Goal: Task Accomplishment & Management: Complete application form

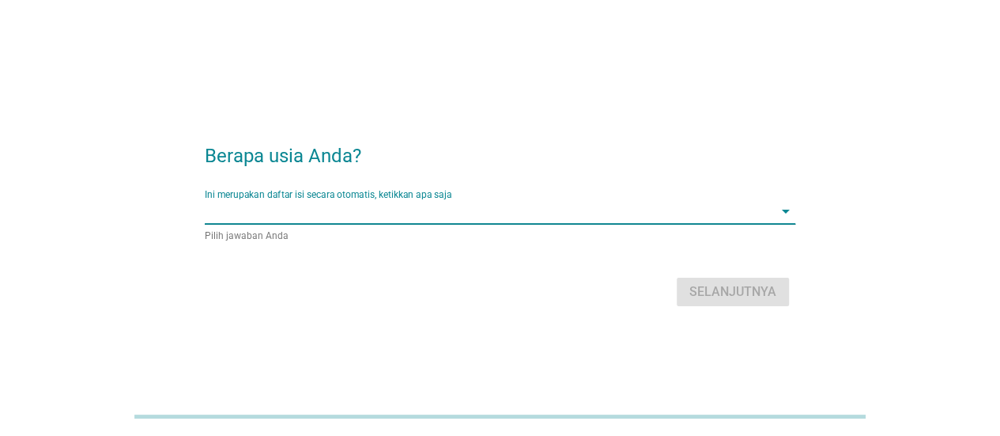
click at [482, 219] on input "Ini merupakan daftar isi secara otomatis, ketikkan apa saja" at bounding box center [489, 210] width 569 height 25
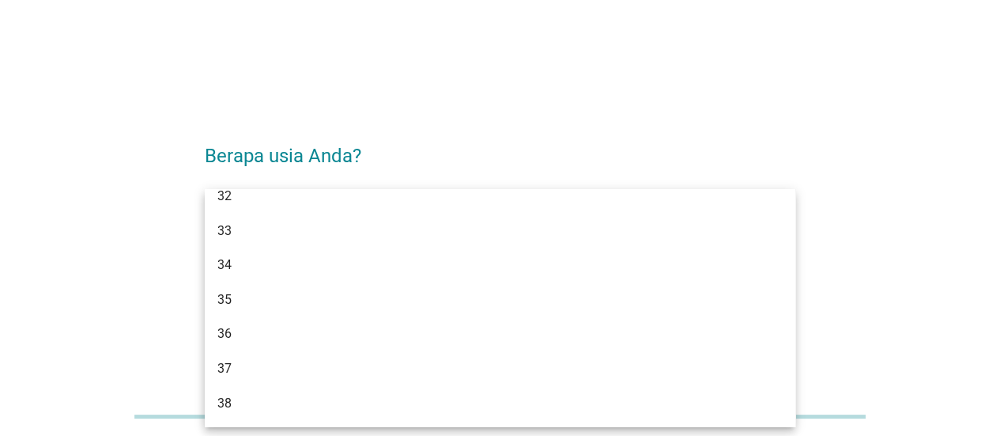
scroll to position [474, 0]
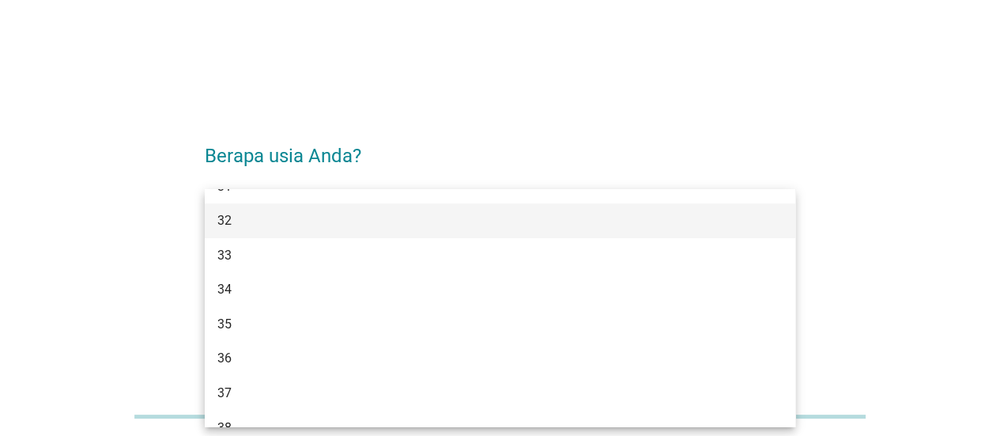
click at [381, 223] on div "32" at bounding box center [476, 220] width 518 height 19
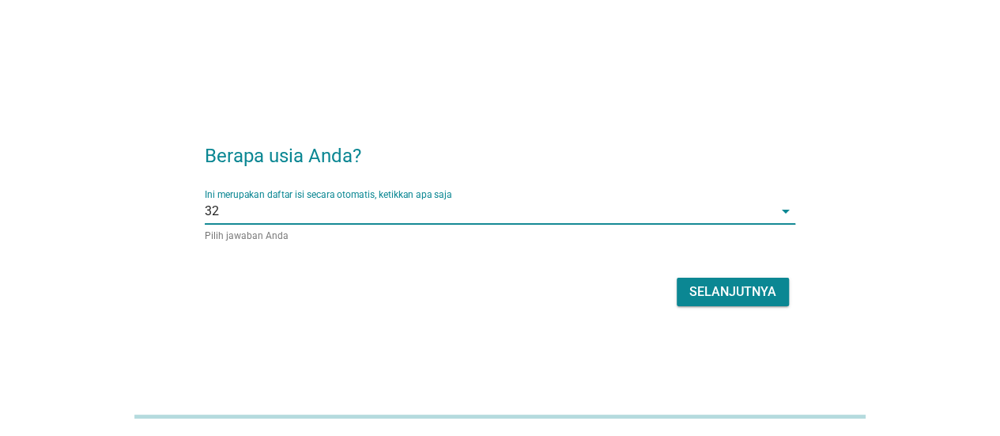
click at [777, 292] on button "Selanjutnya" at bounding box center [733, 292] width 112 height 28
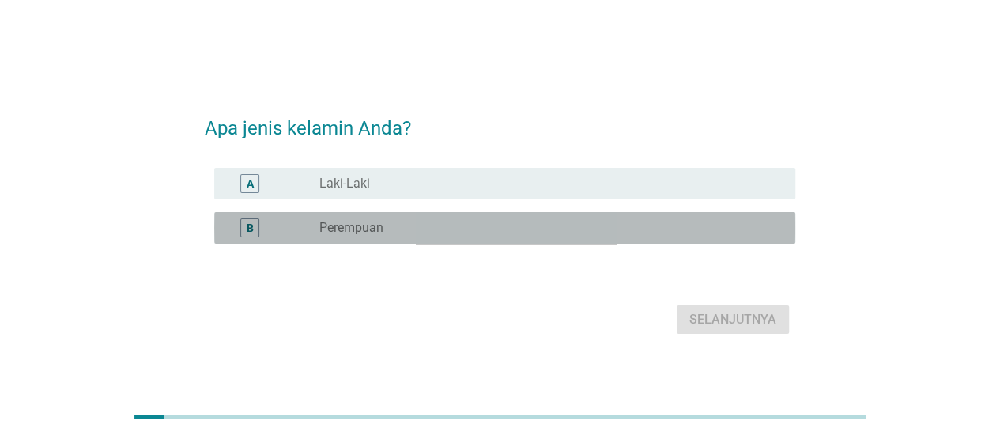
click at [351, 227] on label "Perempuan" at bounding box center [351, 228] width 64 height 16
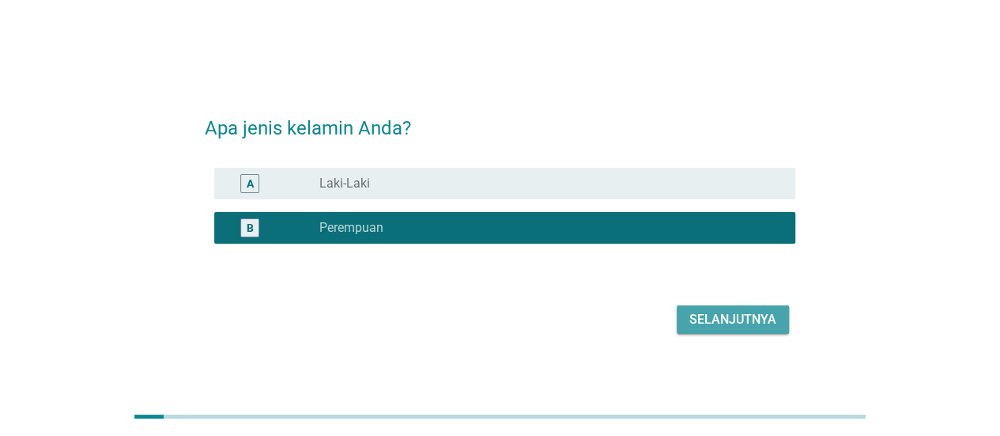
click at [758, 320] on div "Selanjutnya" at bounding box center [733, 319] width 87 height 19
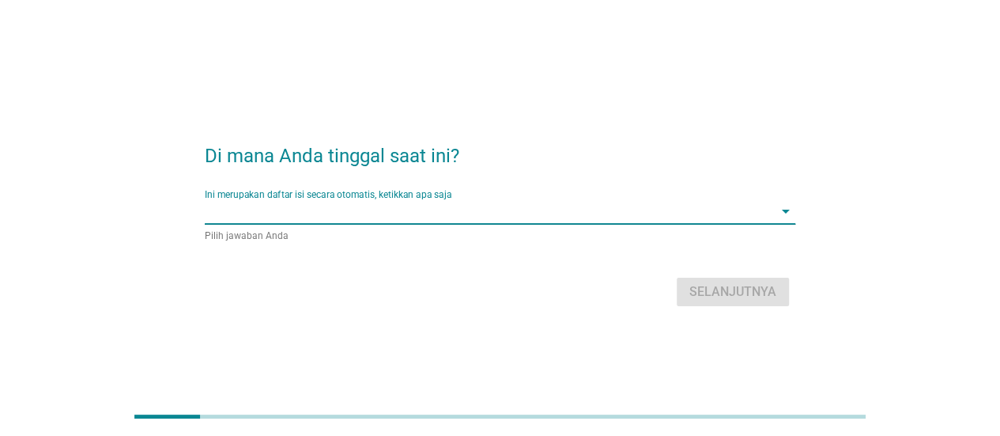
click at [480, 213] on input "Ini merupakan daftar isi secara otomatis, ketikkan apa saja" at bounding box center [489, 210] width 569 height 25
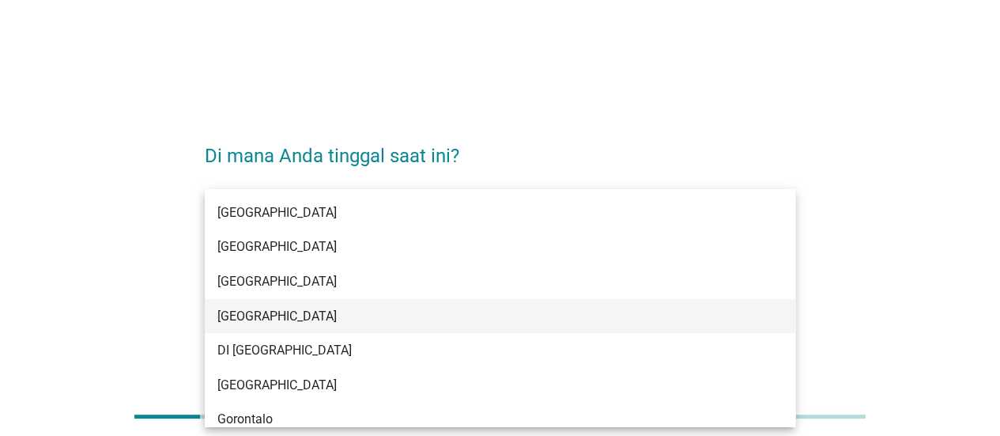
scroll to position [158, 0]
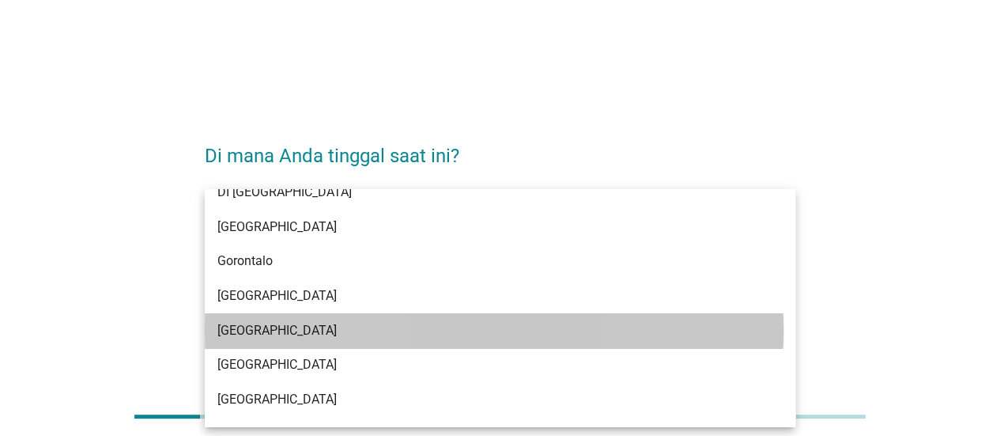
click at [485, 323] on div "[GEOGRAPHIC_DATA]" at bounding box center [476, 330] width 518 height 19
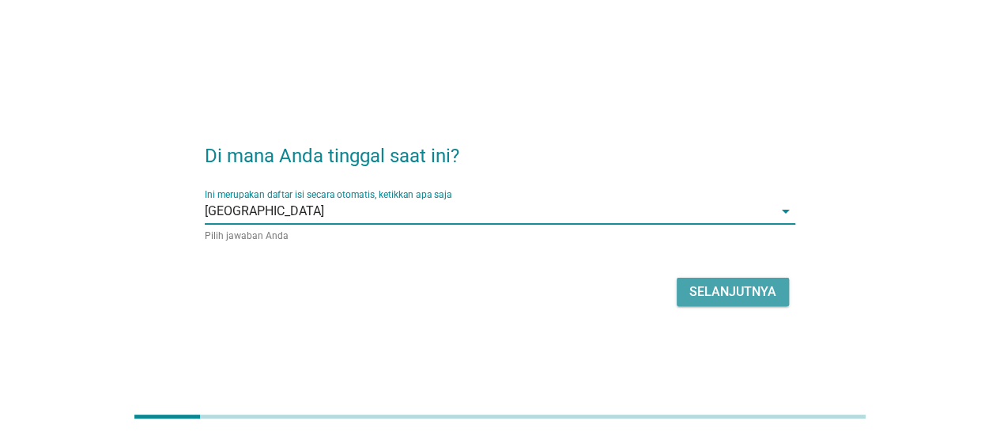
click at [746, 289] on div "Selanjutnya" at bounding box center [733, 291] width 87 height 19
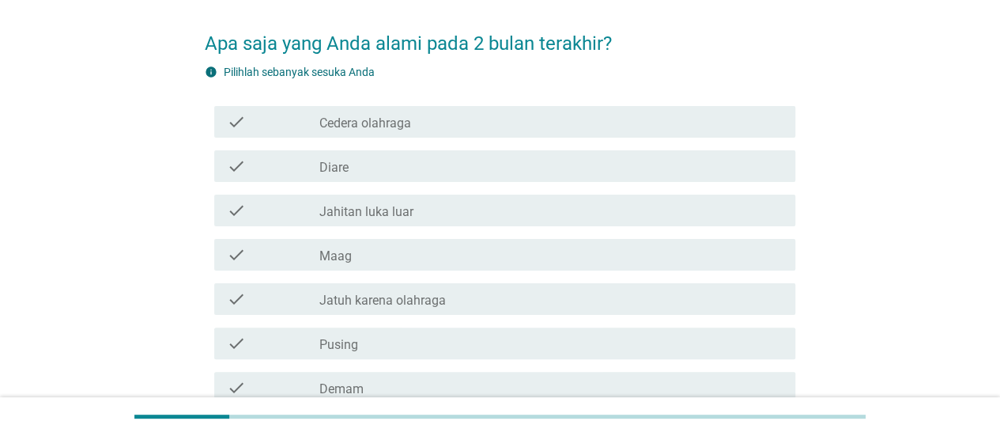
scroll to position [79, 0]
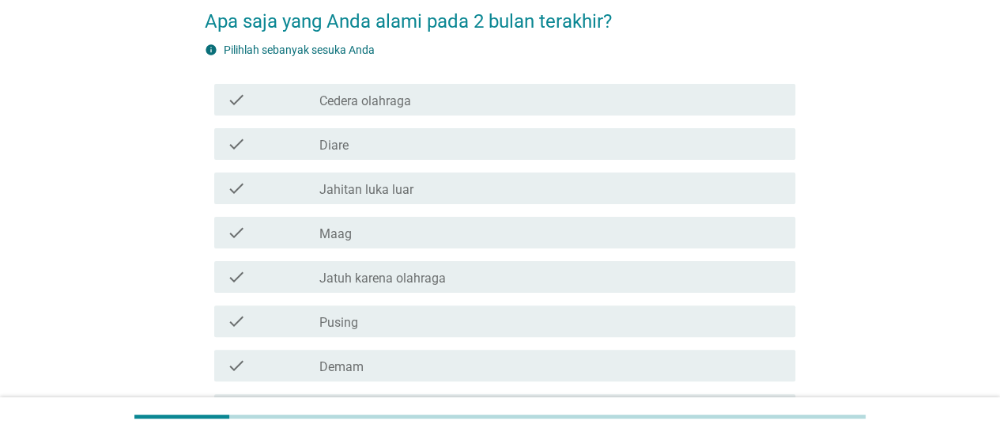
click at [489, 143] on div "check_box_outline_blank Diare" at bounding box center [550, 143] width 463 height 19
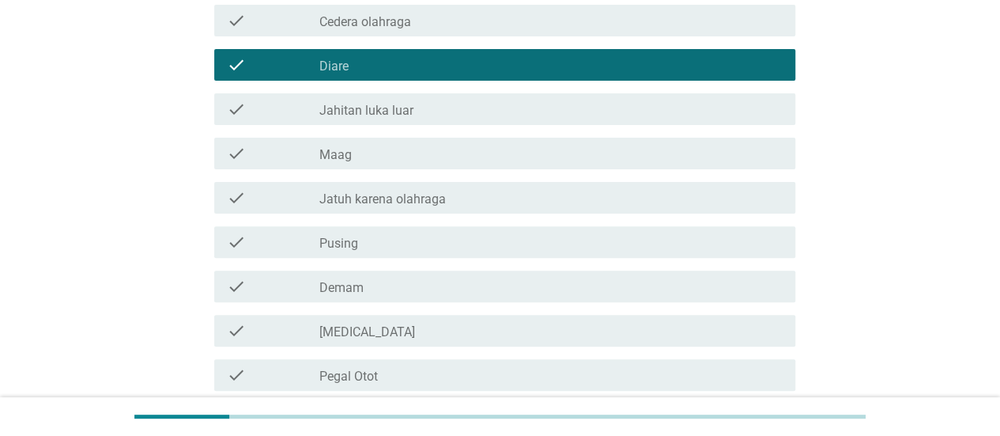
scroll to position [237, 0]
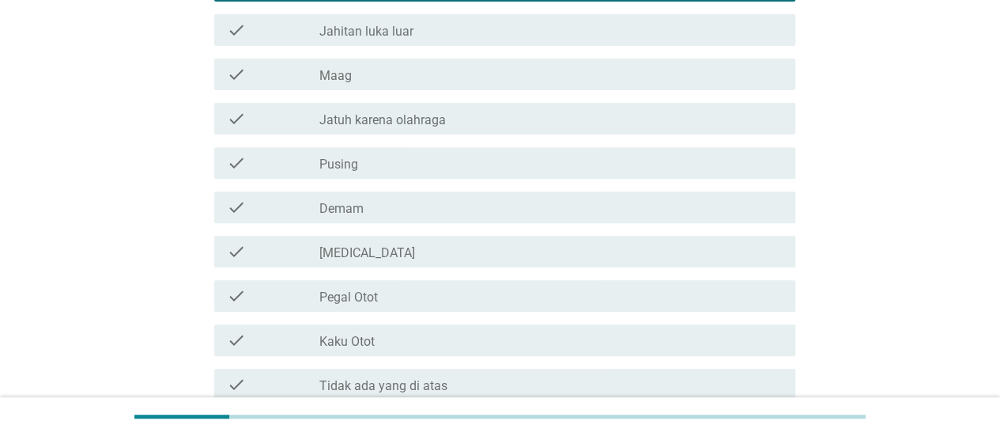
click at [520, 162] on div "check_box_outline_blank Pusing" at bounding box center [550, 162] width 463 height 19
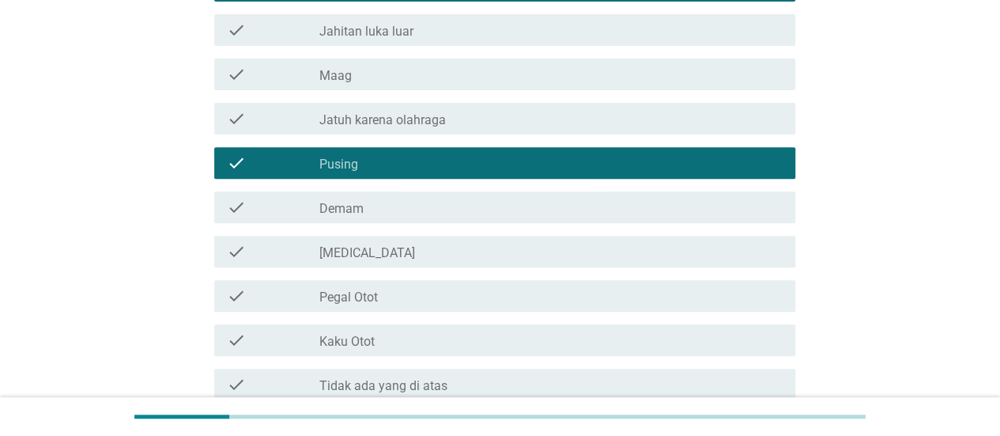
click at [515, 299] on div "check_box_outline_blank Pegal Otot" at bounding box center [550, 295] width 463 height 19
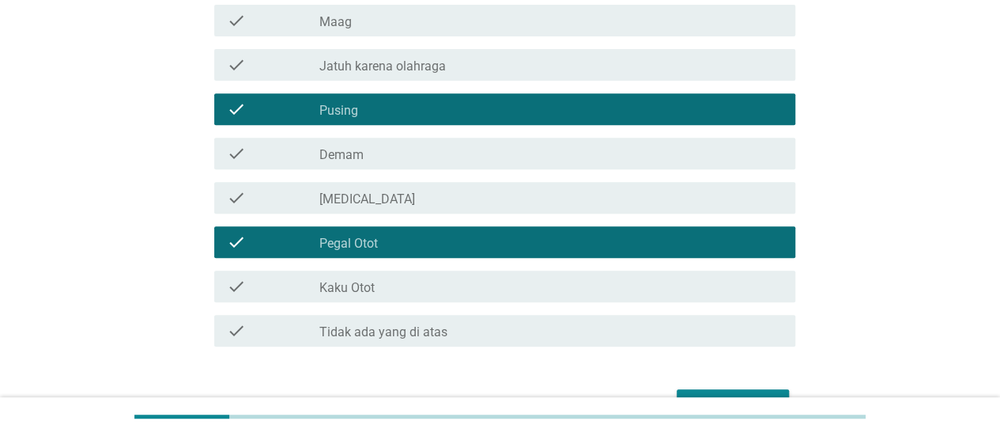
scroll to position [316, 0]
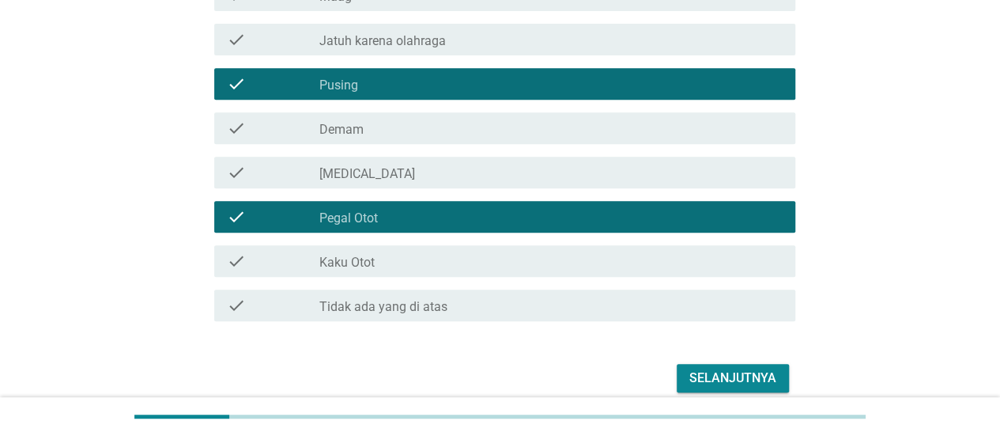
click at [756, 375] on div "Selanjutnya" at bounding box center [733, 377] width 87 height 19
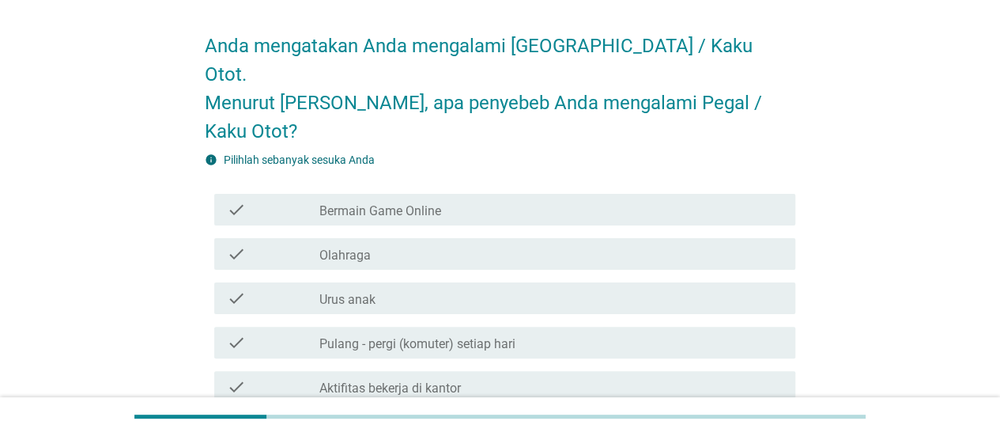
scroll to position [79, 0]
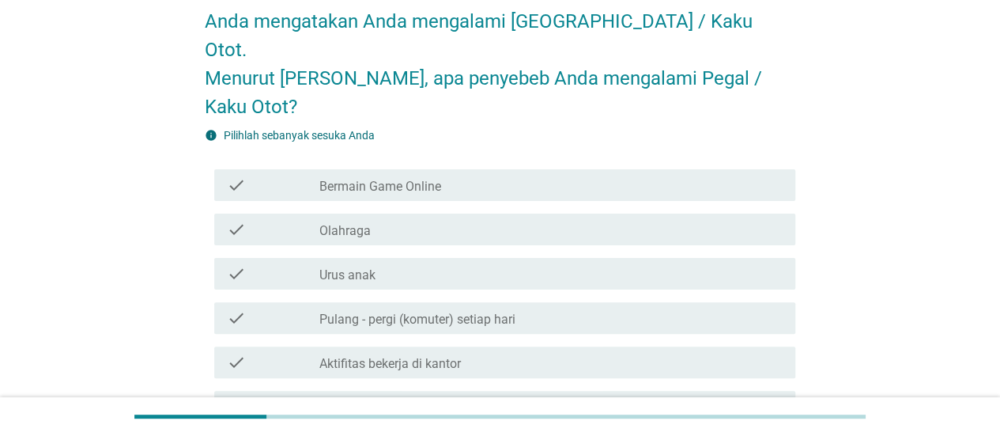
click at [508, 220] on div "check_box_outline_blank Olahraga" at bounding box center [550, 229] width 463 height 19
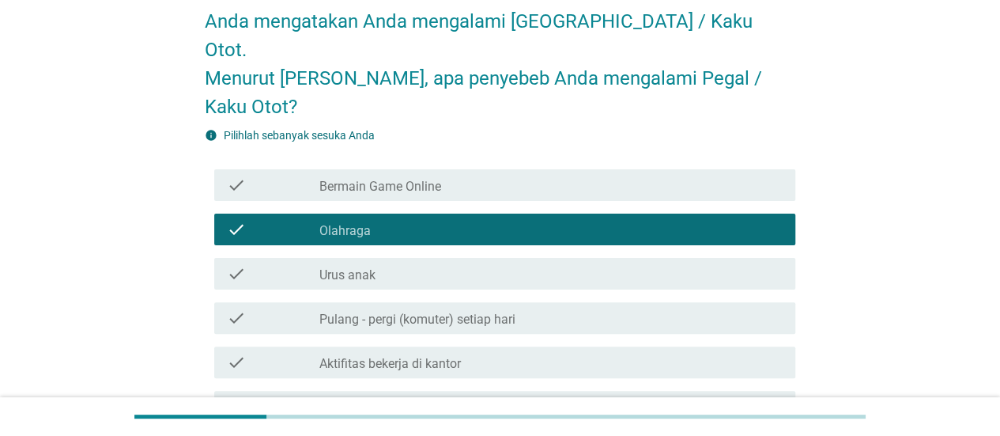
click at [550, 353] on div "check_box_outline_blank Aktifitas bekerja di kantor" at bounding box center [550, 362] width 463 height 19
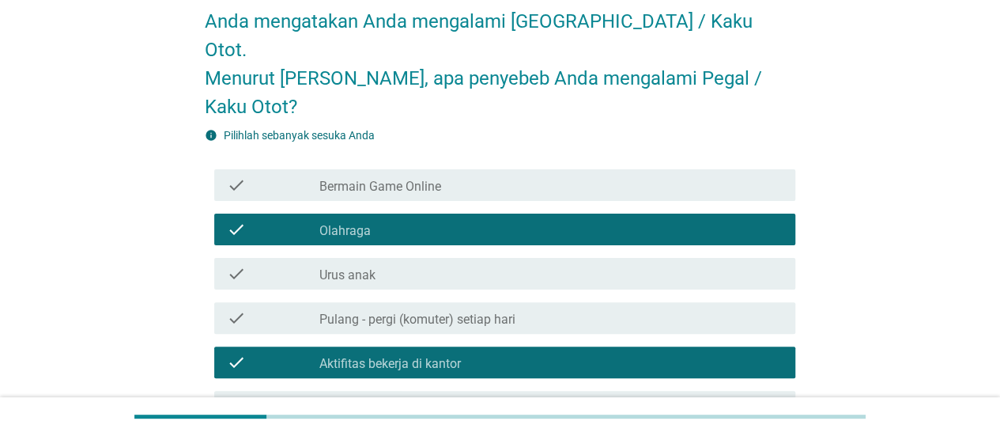
scroll to position [158, 0]
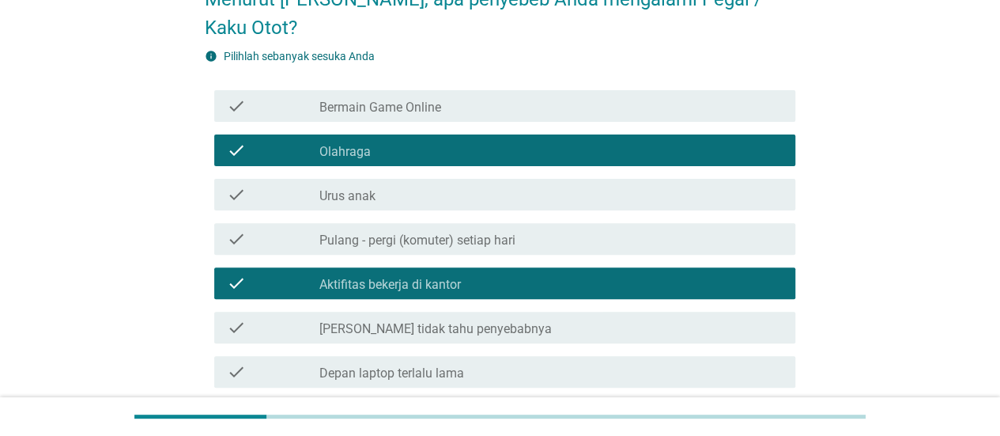
click at [547, 362] on div "check_box_outline_blank Depan laptop terlalu lama" at bounding box center [550, 371] width 463 height 19
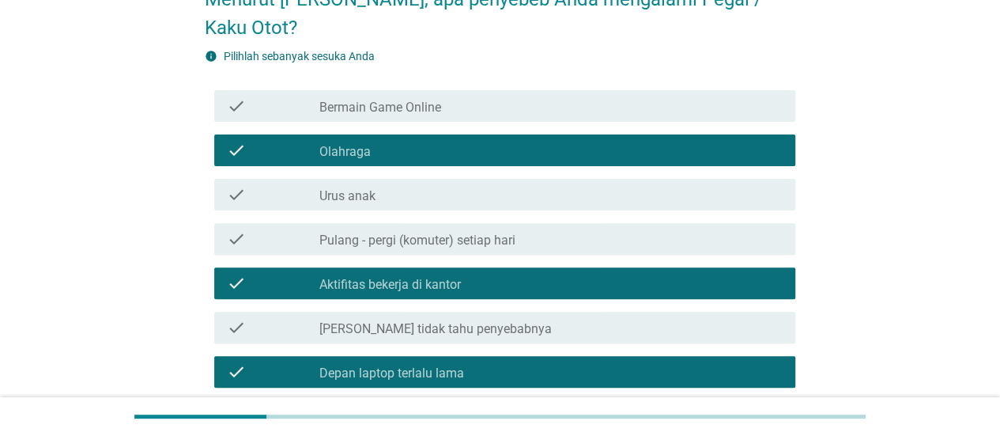
scroll to position [237, 0]
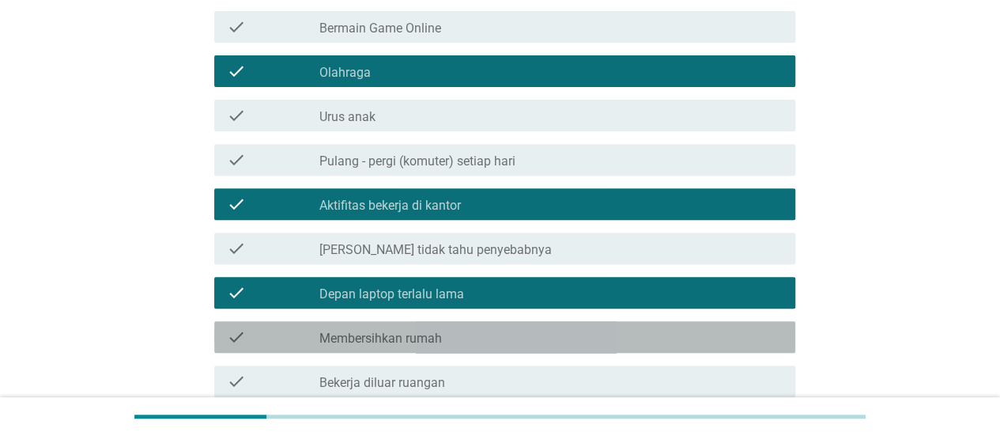
click at [552, 327] on div "check_box_outline_blank Membersihkan rumah" at bounding box center [550, 336] width 463 height 19
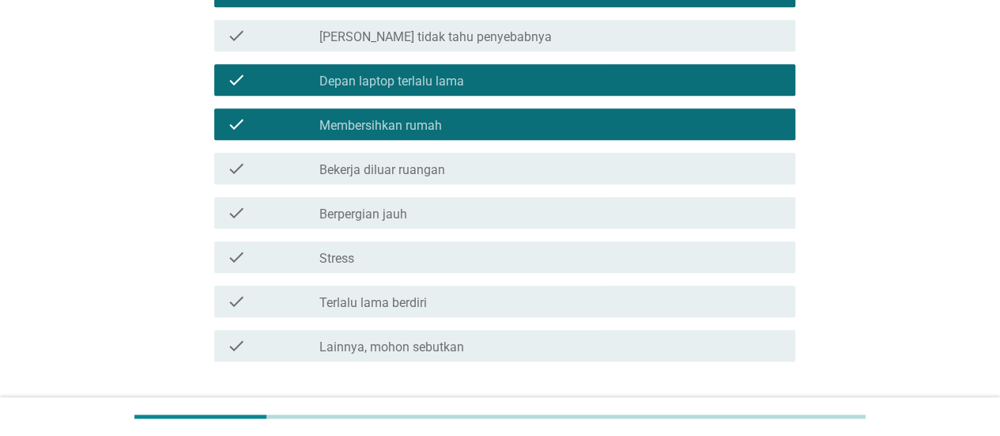
scroll to position [474, 0]
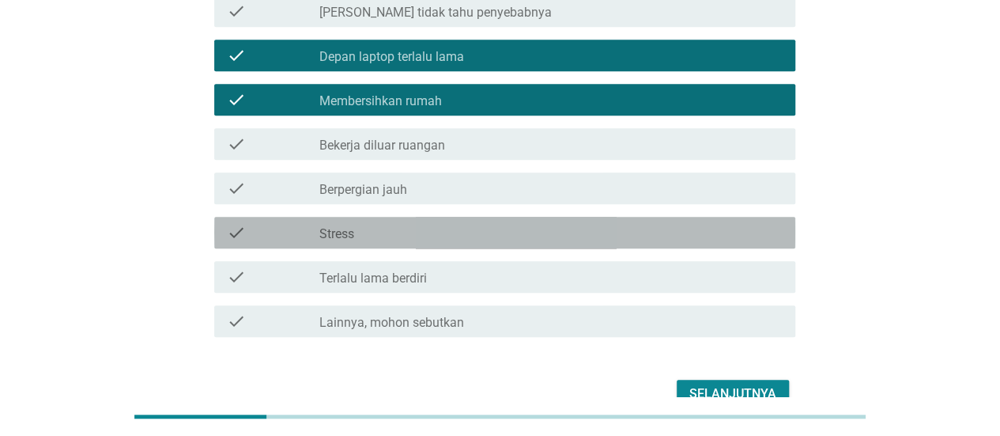
click at [542, 223] on div "check_box_outline_blank Stress" at bounding box center [550, 232] width 463 height 19
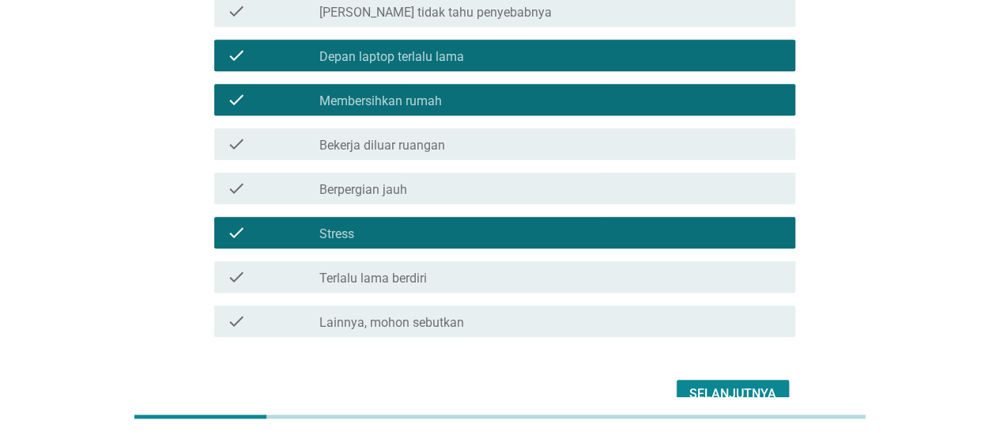
click at [715, 384] on div "Selanjutnya" at bounding box center [733, 393] width 87 height 19
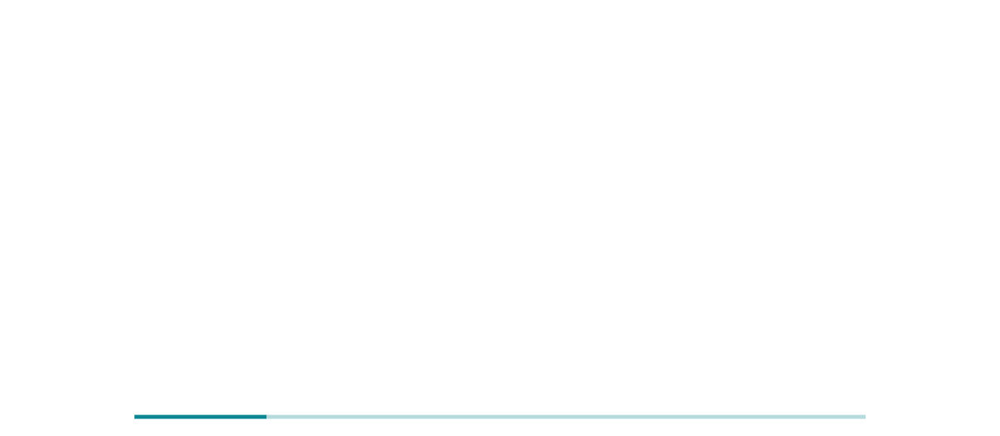
scroll to position [0, 0]
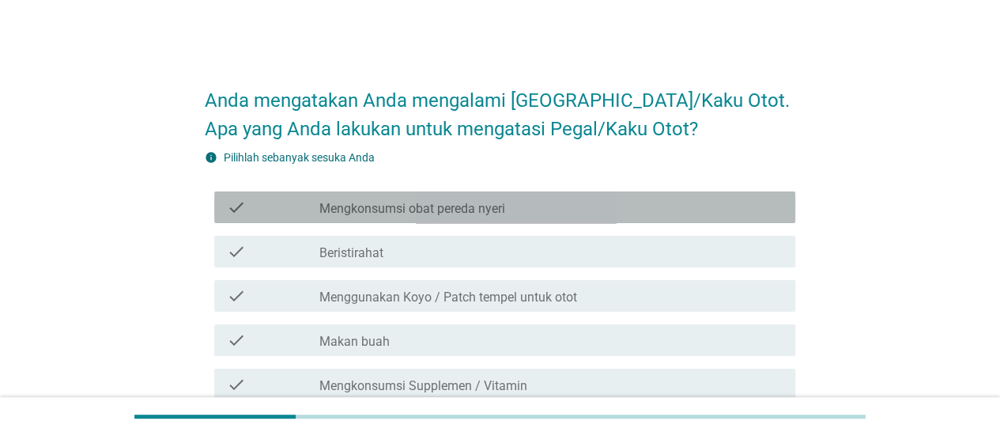
click at [648, 205] on div "check_box_outline_blank Mengkonsumsi obat pereda nyeri" at bounding box center [550, 207] width 463 height 19
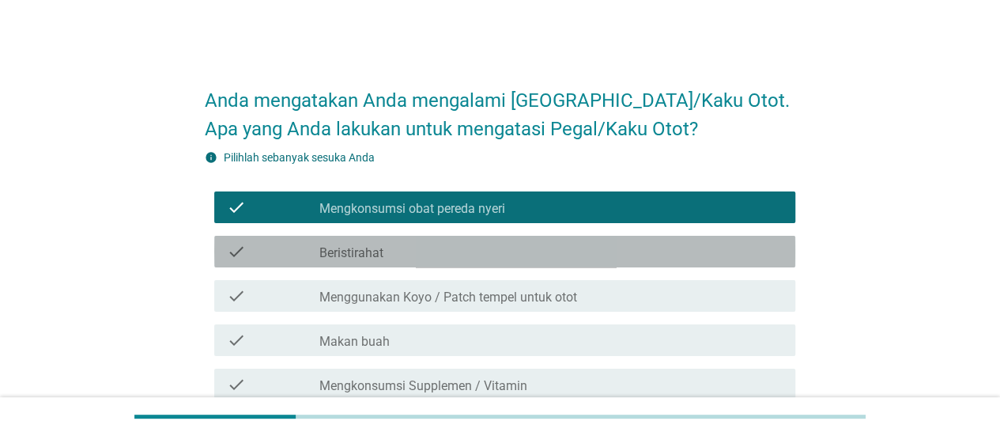
click at [636, 254] on div "check_box_outline_blank Beristirahat" at bounding box center [550, 251] width 463 height 19
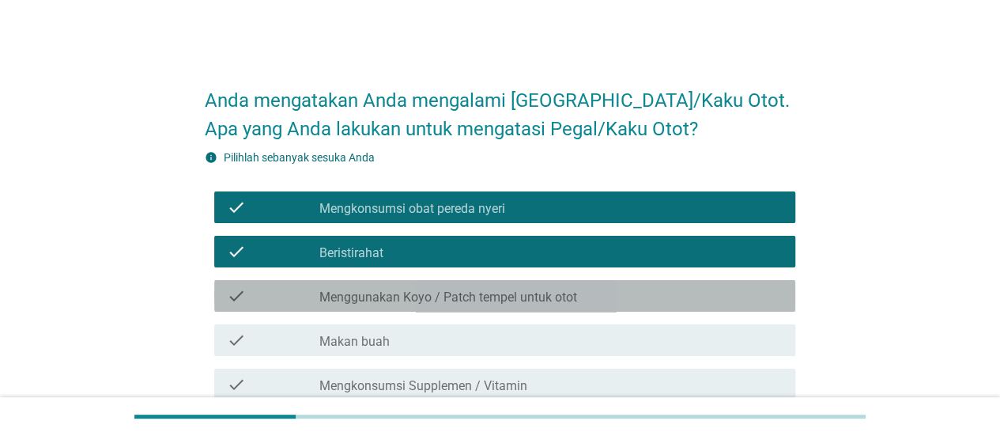
click at [650, 289] on div "check_box_outline_blank Menggunakan Koyo / Patch tempel untuk otot" at bounding box center [550, 295] width 463 height 19
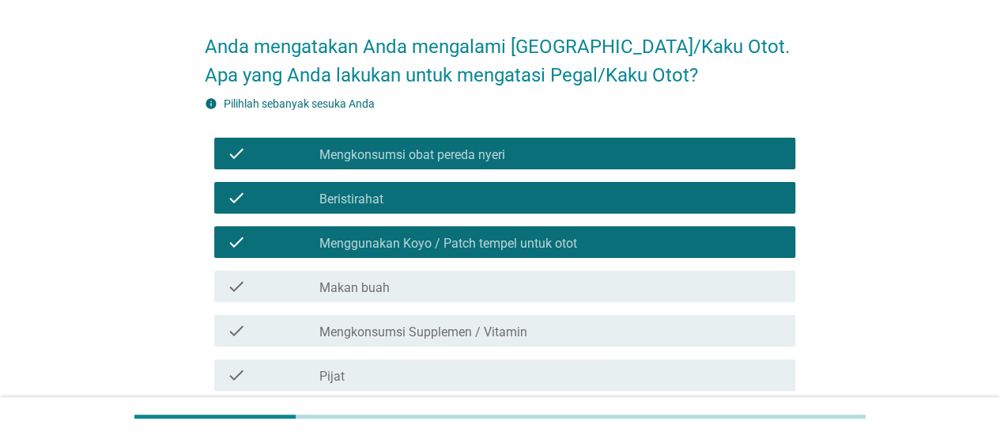
scroll to position [79, 0]
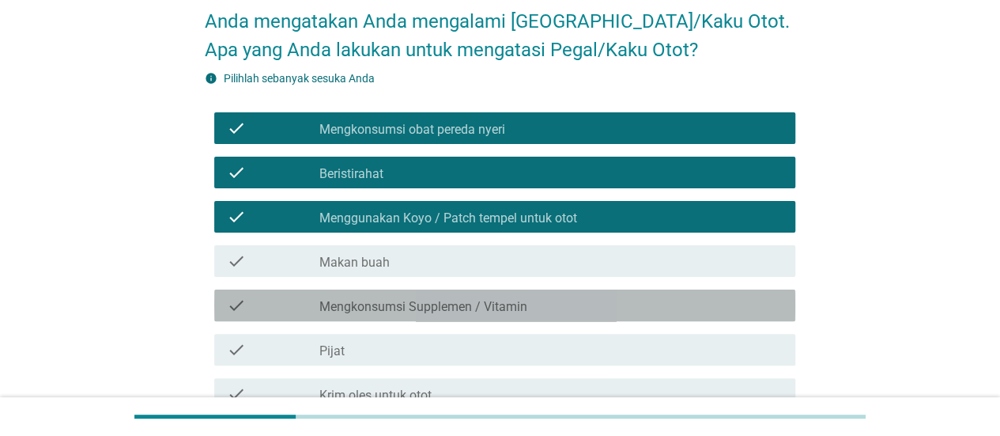
click at [647, 304] on div "check_box_outline_blank Mengkonsumsi Supplemen / Vitamin" at bounding box center [550, 305] width 463 height 19
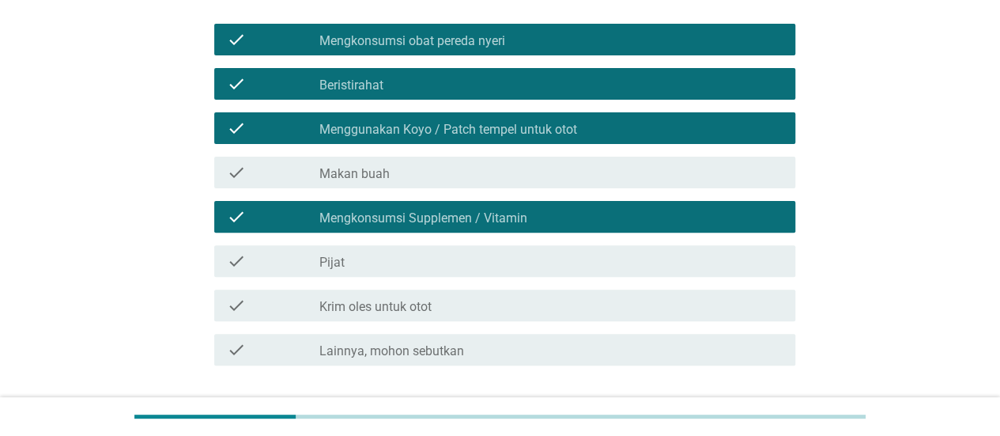
scroll to position [237, 0]
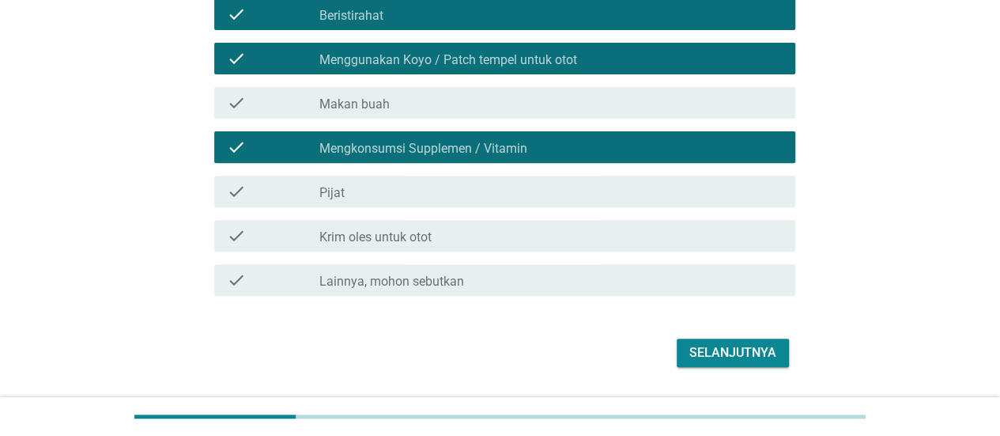
click at [739, 347] on div "Selanjutnya" at bounding box center [733, 352] width 87 height 19
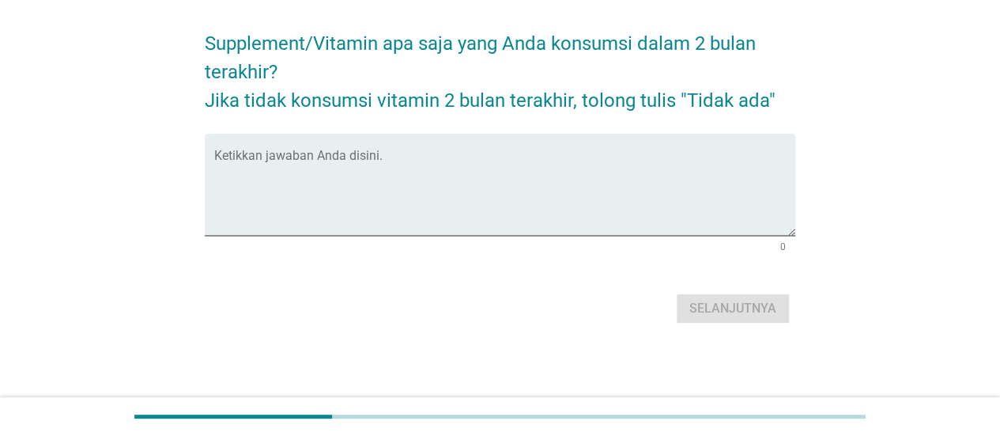
scroll to position [0, 0]
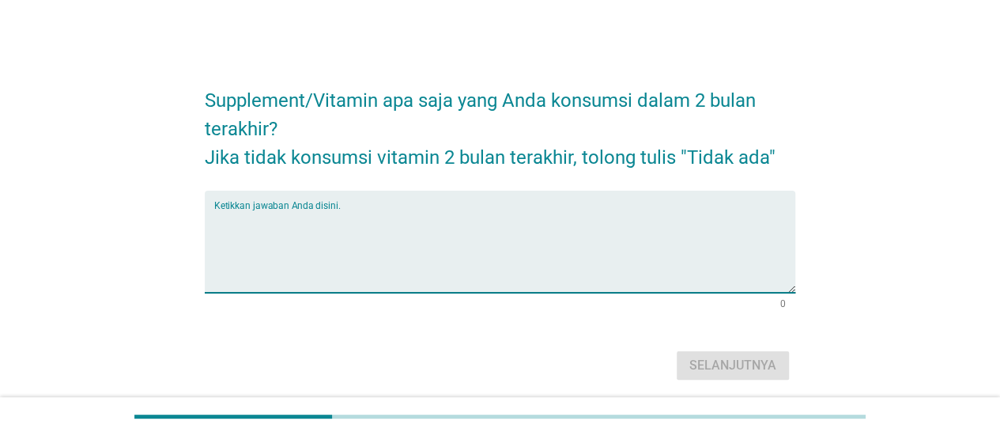
click at [445, 222] on textarea "Ketikkan jawaban Anda disini." at bounding box center [504, 251] width 581 height 83
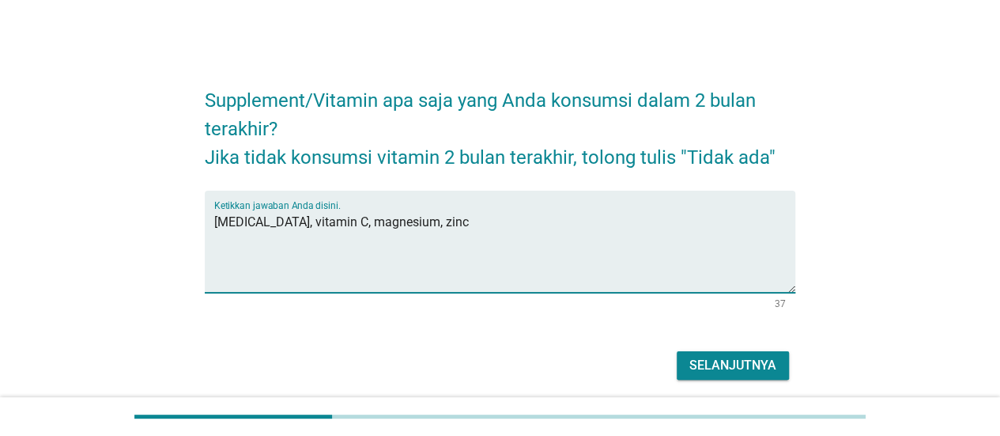
type textarea "vitamin D, vitamin C, magnesium, zinc"
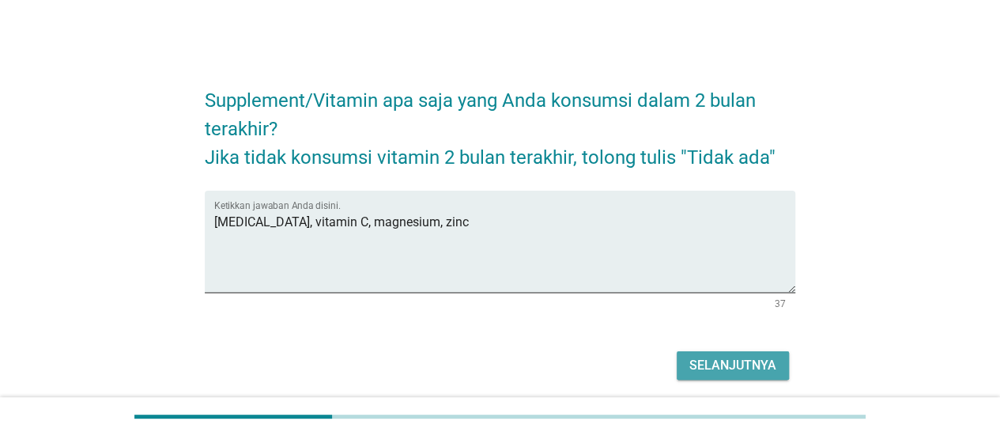
click at [742, 369] on div "Selanjutnya" at bounding box center [733, 365] width 87 height 19
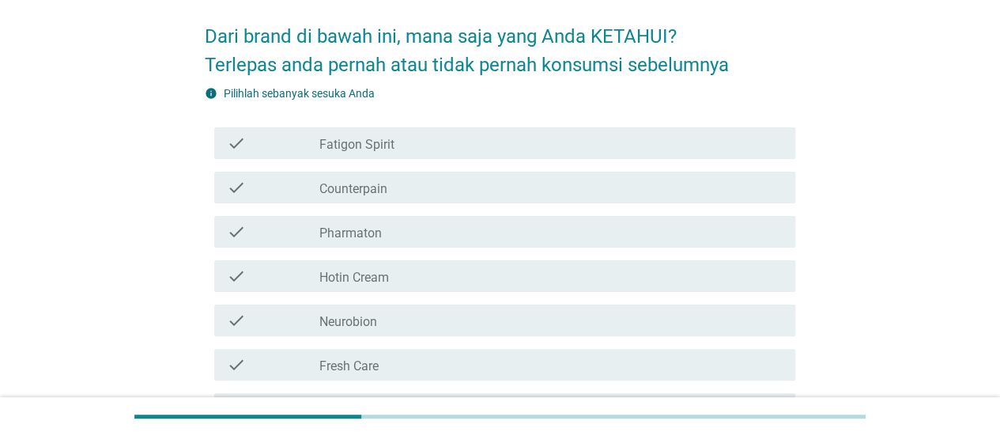
scroll to position [79, 0]
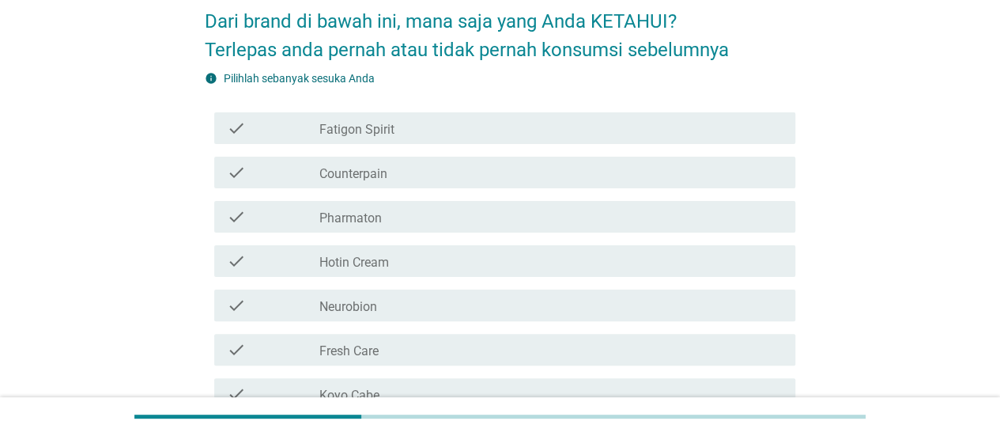
click at [524, 180] on div "check_box_outline_blank Counterpain" at bounding box center [550, 172] width 463 height 19
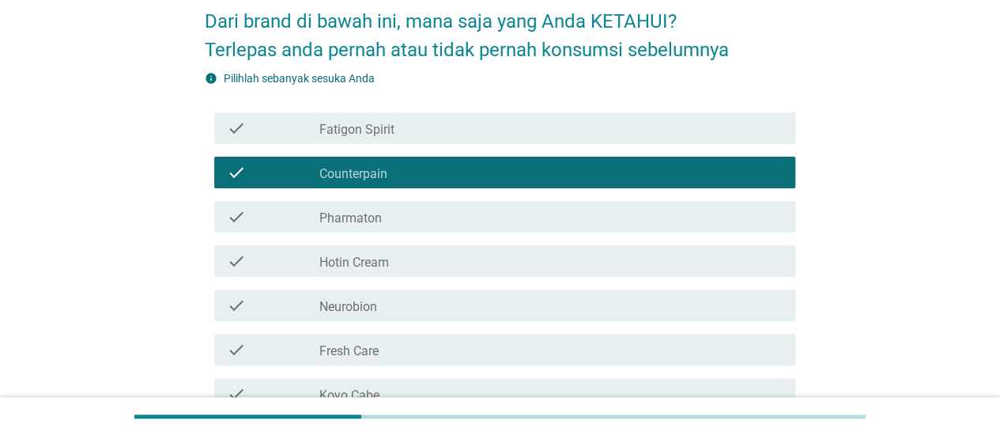
click at [522, 213] on div "check_box_outline_blank Pharmaton" at bounding box center [550, 216] width 463 height 19
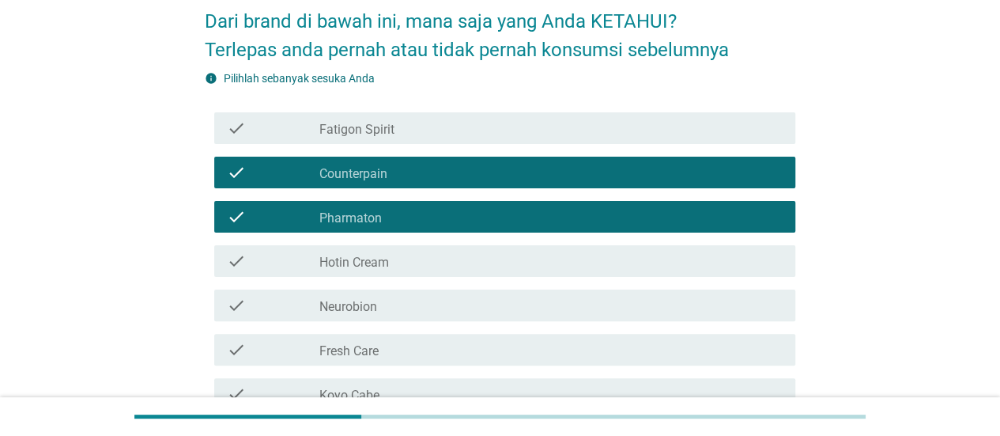
click at [520, 252] on div "check_box_outline_blank Hotin Cream" at bounding box center [550, 260] width 463 height 19
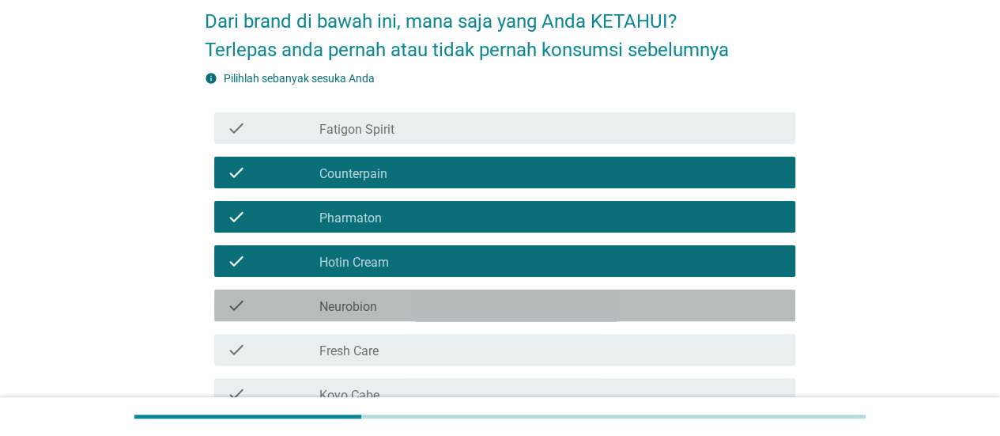
click at [527, 296] on div "check_box_outline_blank Neurobion" at bounding box center [550, 305] width 463 height 19
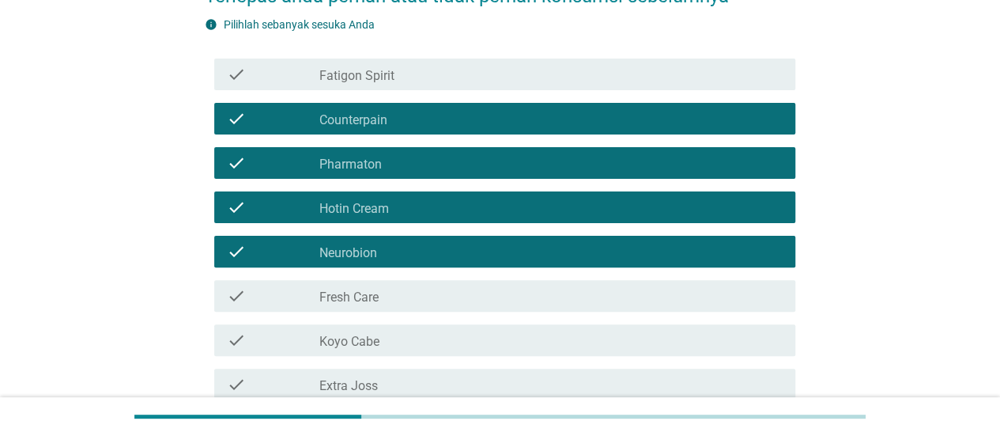
scroll to position [158, 0]
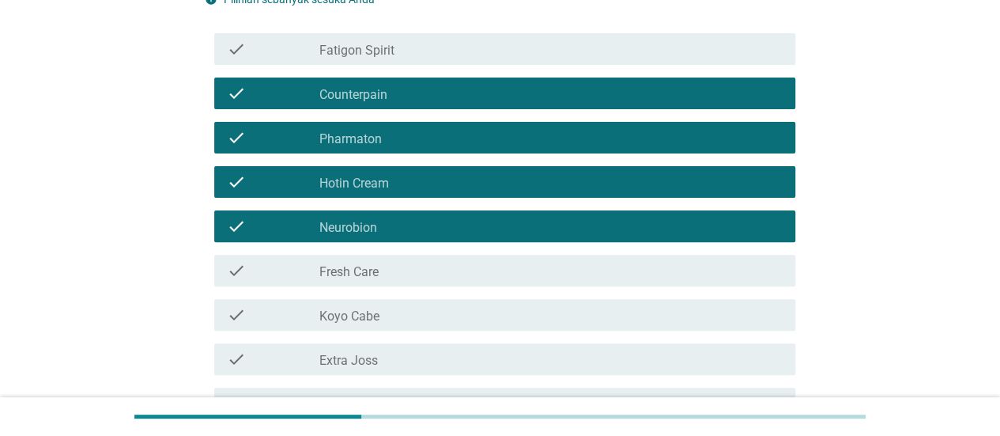
click at [534, 263] on div "check_box_outline_blank Fresh Care" at bounding box center [550, 270] width 463 height 19
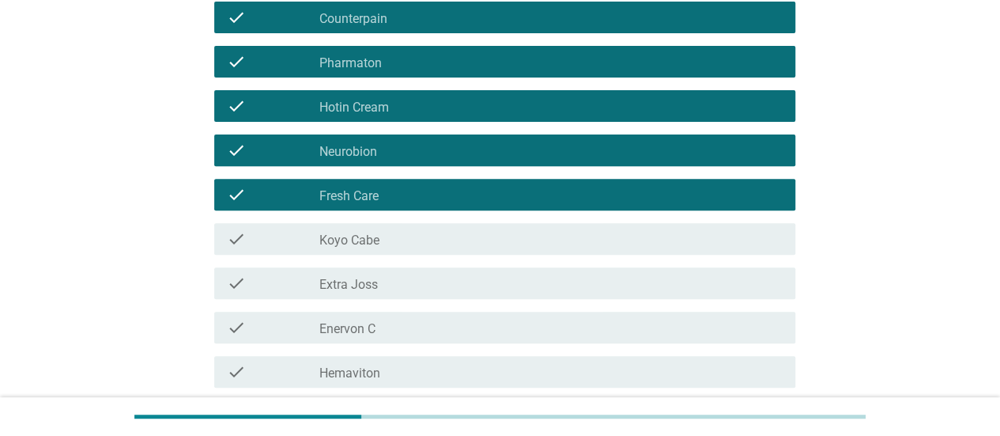
scroll to position [237, 0]
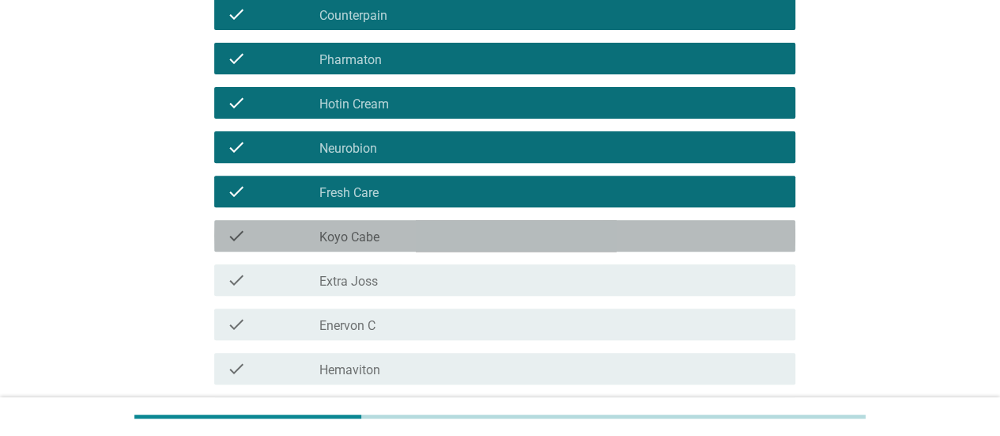
click at [503, 245] on div "check check_box_outline_blank Koyo Cabe" at bounding box center [504, 236] width 581 height 32
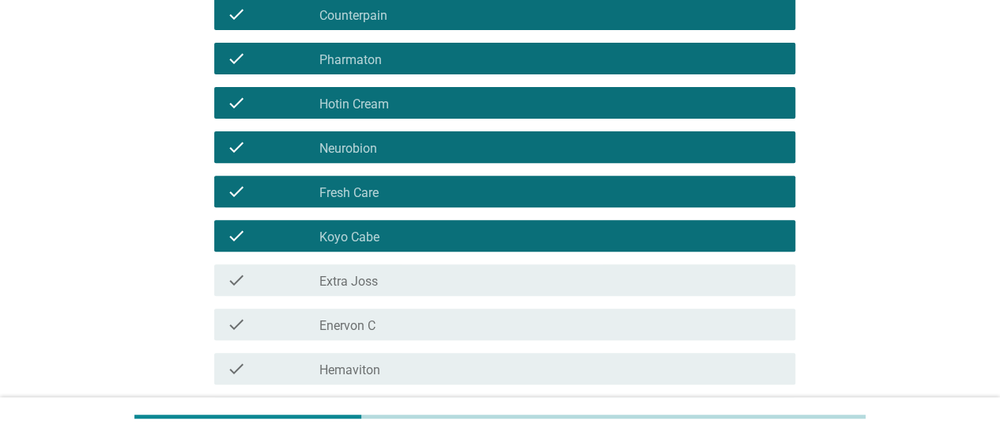
click at [505, 273] on div "check_box_outline_blank Extra Joss" at bounding box center [550, 279] width 463 height 19
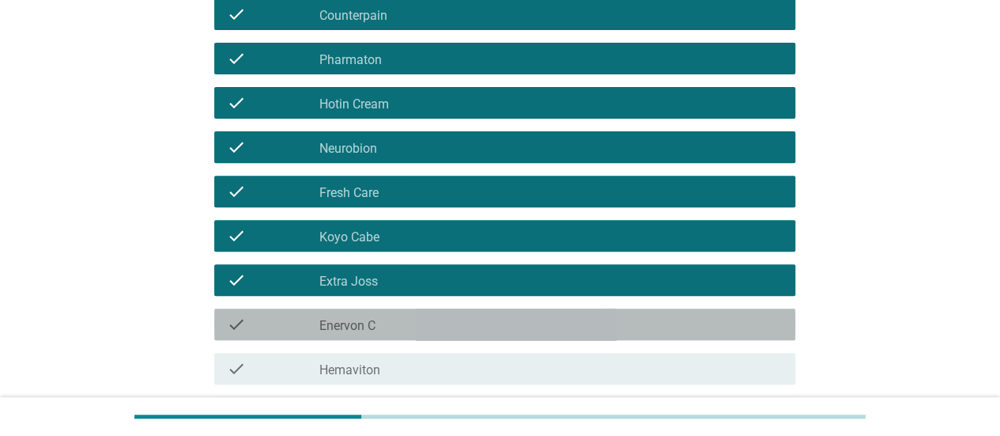
click at [515, 312] on div "check check_box_outline_blank Enervon C" at bounding box center [504, 324] width 581 height 32
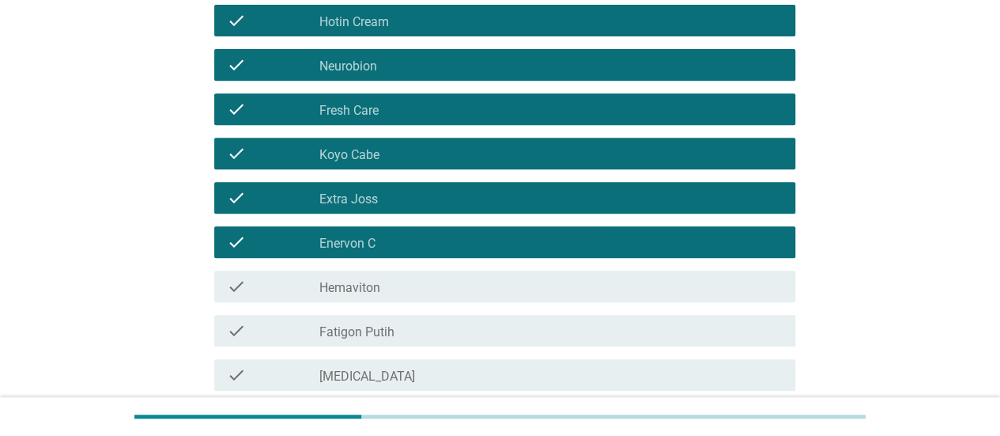
scroll to position [395, 0]
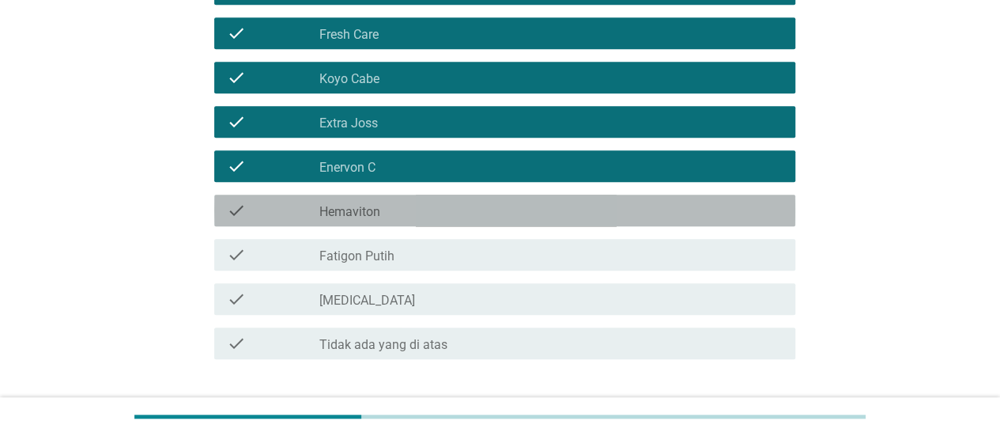
click at [511, 207] on div "check_box_outline_blank Hemaviton" at bounding box center [550, 210] width 463 height 19
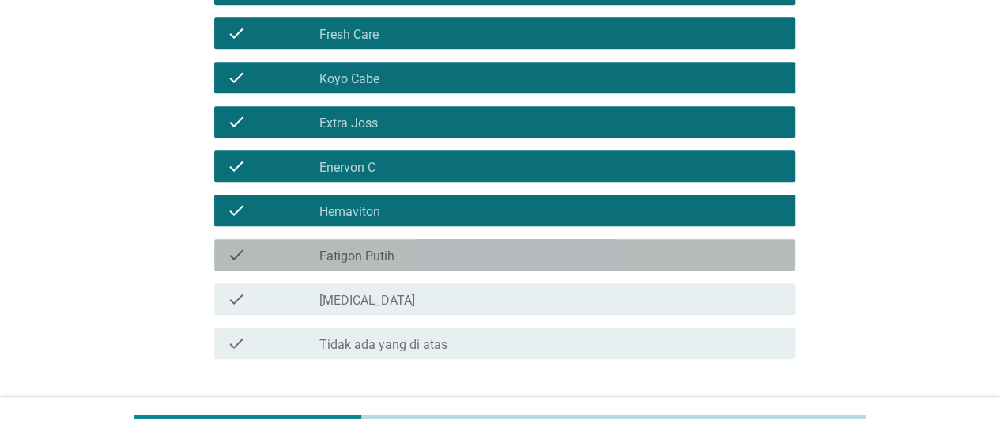
click at [546, 262] on div "check_box_outline_blank Fatigon Putih" at bounding box center [550, 254] width 463 height 19
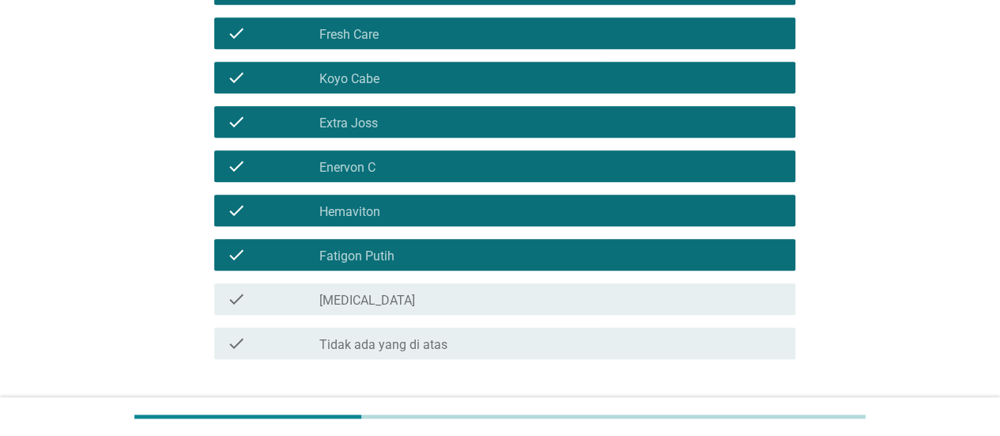
click at [566, 256] on div "check_box_outline_blank Fatigon Putih" at bounding box center [550, 254] width 463 height 19
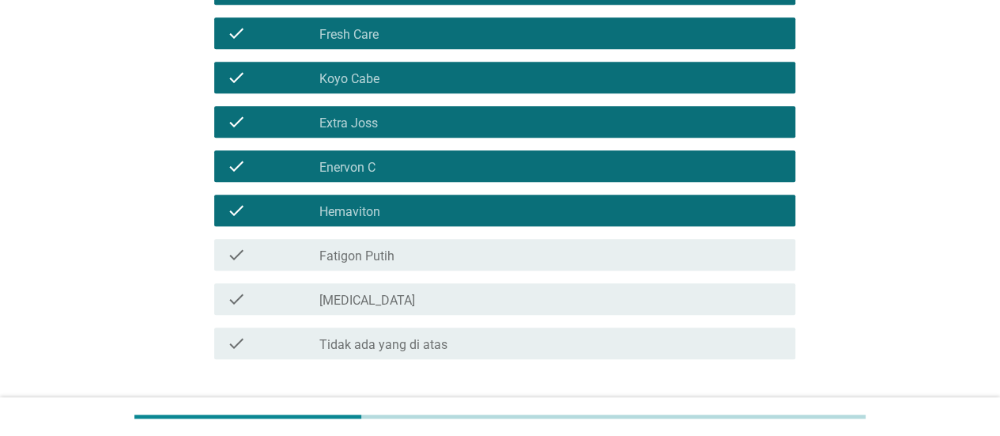
click at [561, 297] on div "check_box_outline_blank Salonpas" at bounding box center [550, 298] width 463 height 19
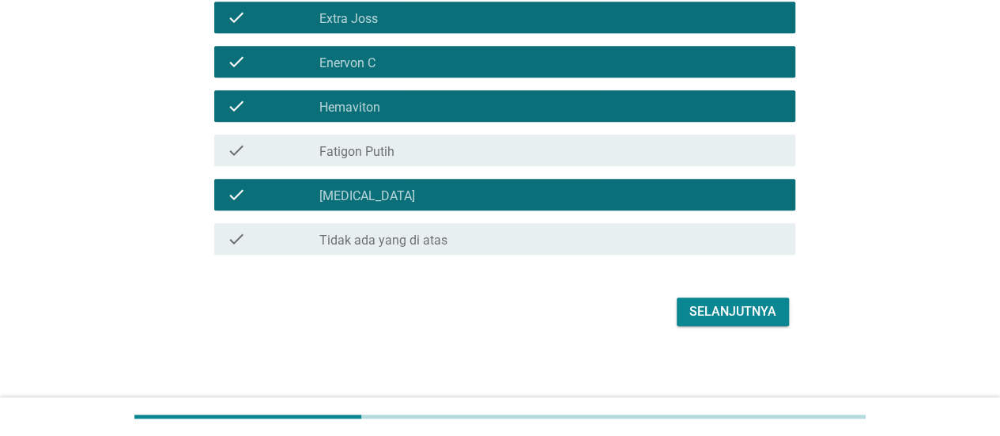
scroll to position [503, 0]
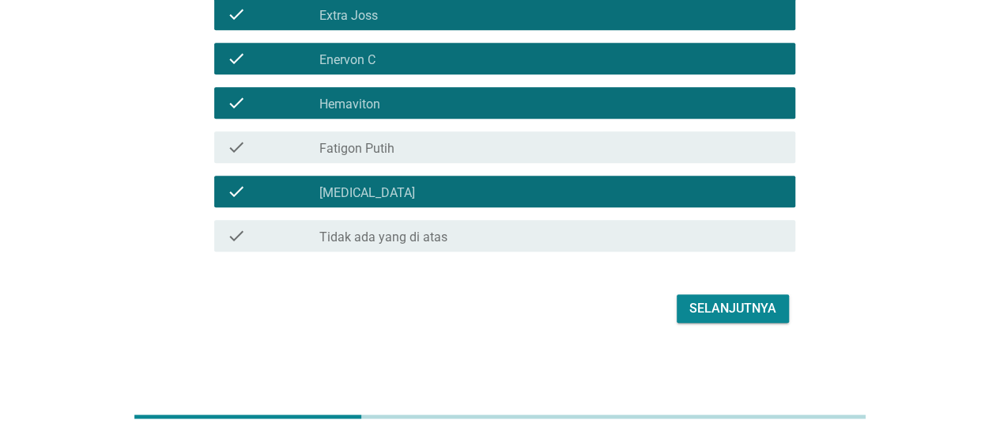
click at [731, 306] on div "Selanjutnya" at bounding box center [733, 308] width 87 height 19
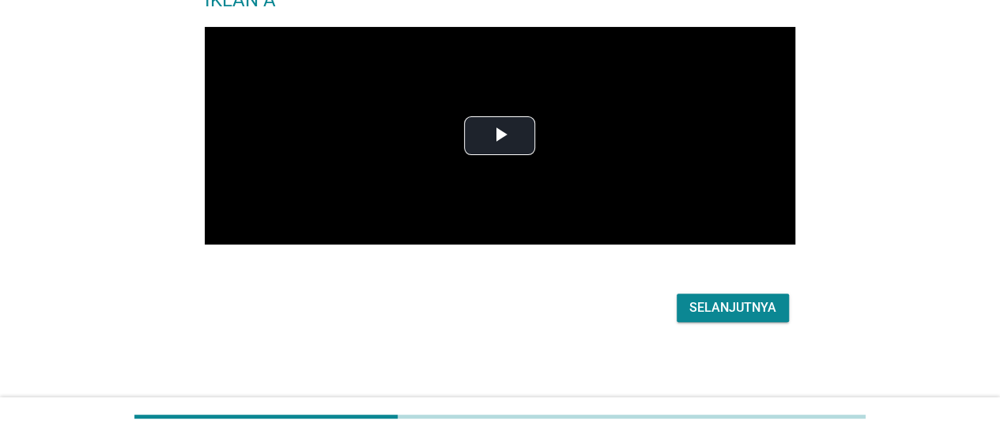
scroll to position [0, 0]
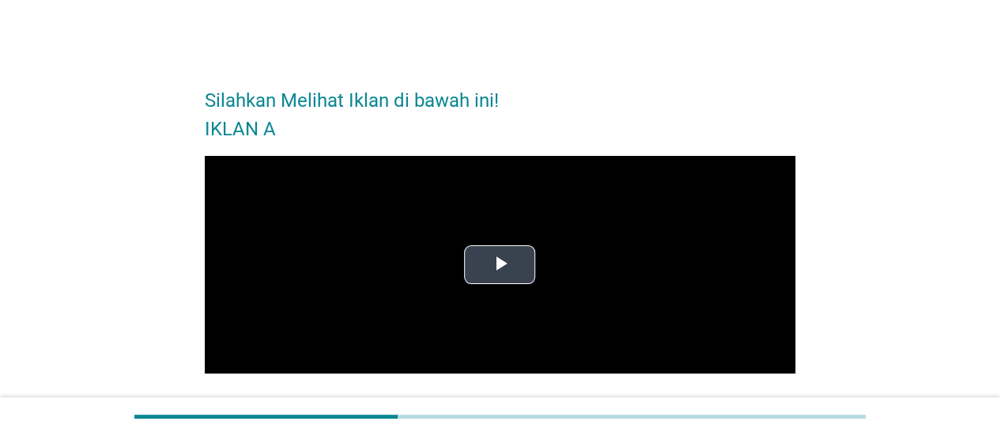
click at [500, 264] on span "Video Player" at bounding box center [500, 264] width 0 height 0
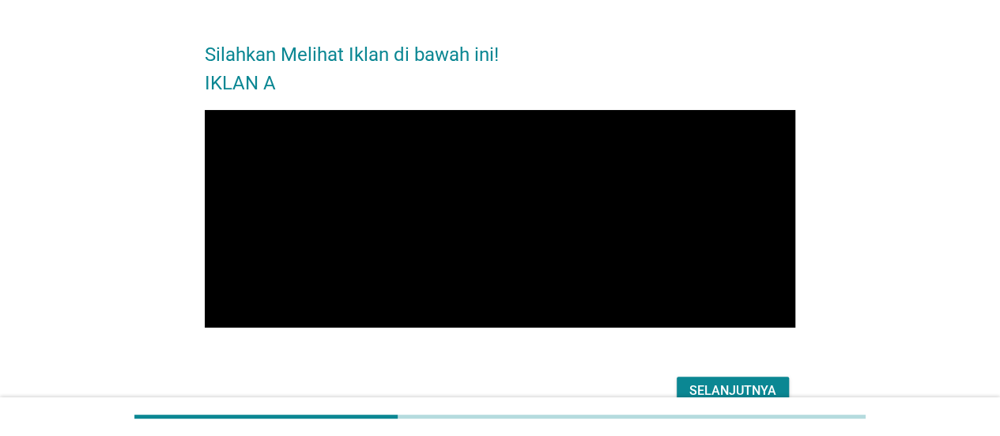
scroll to position [79, 0]
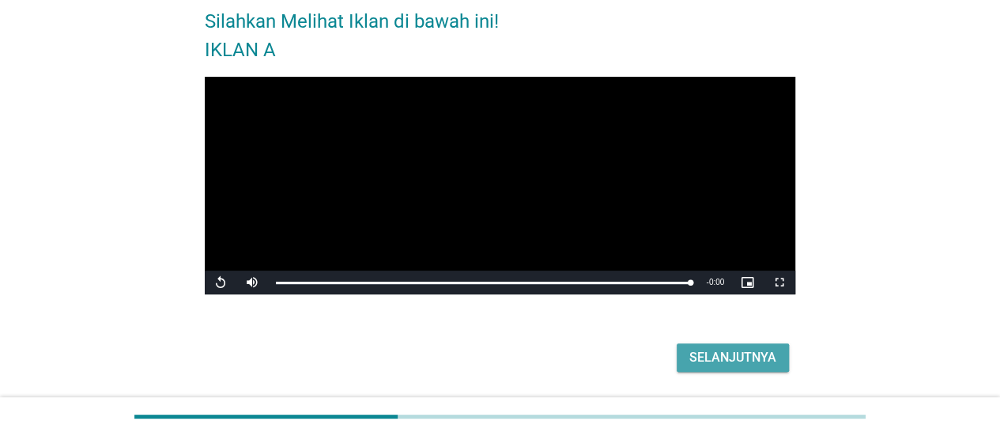
click at [776, 352] on div "Selanjutnya" at bounding box center [733, 357] width 87 height 19
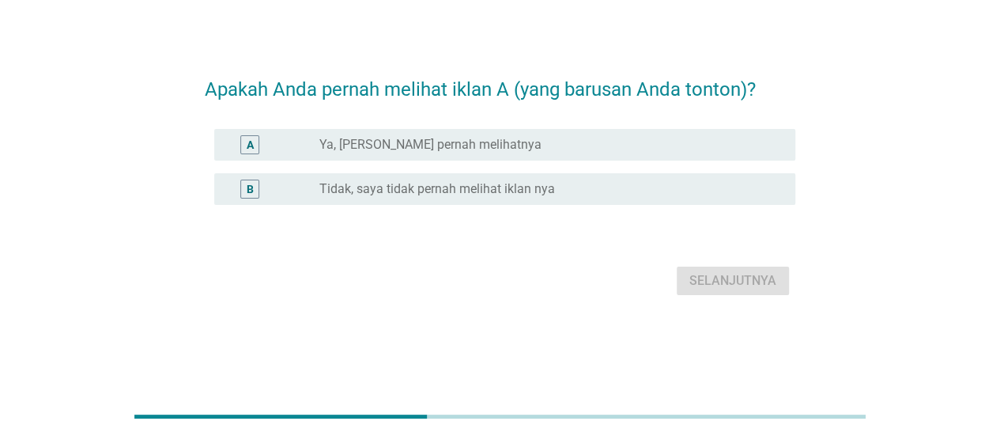
scroll to position [0, 0]
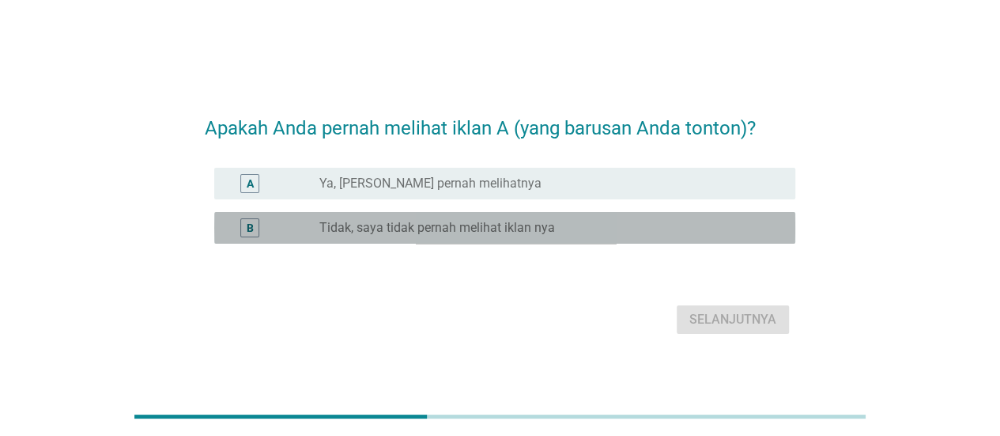
click at [528, 228] on label "Tidak, saya tidak pernah melihat iklan nya" at bounding box center [437, 228] width 236 height 16
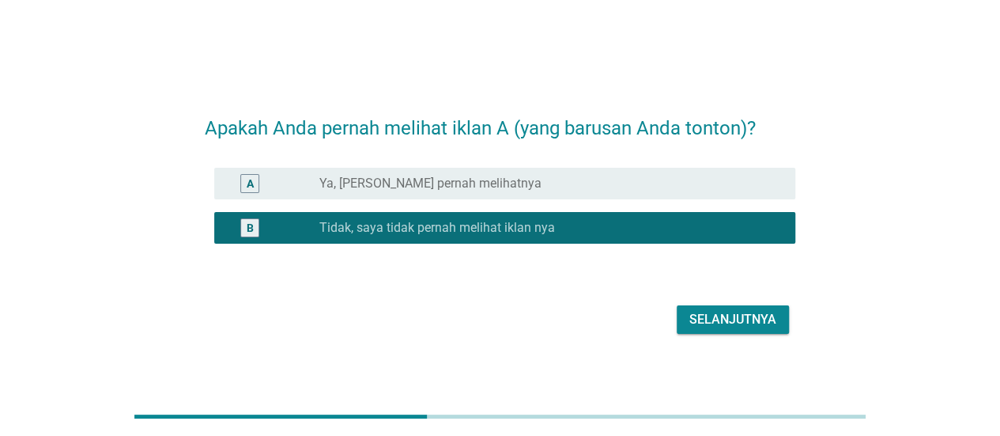
click at [767, 313] on div "Selanjutnya" at bounding box center [733, 319] width 87 height 19
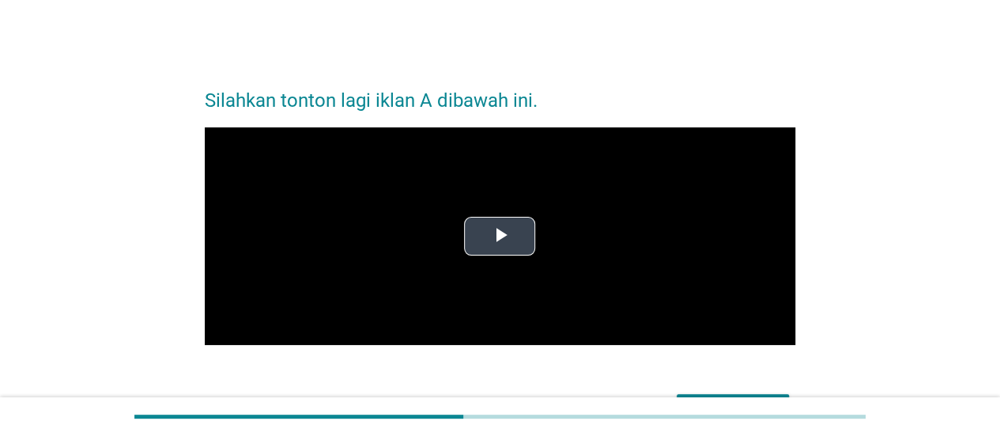
click at [500, 236] on span "Video Player" at bounding box center [500, 236] width 0 height 0
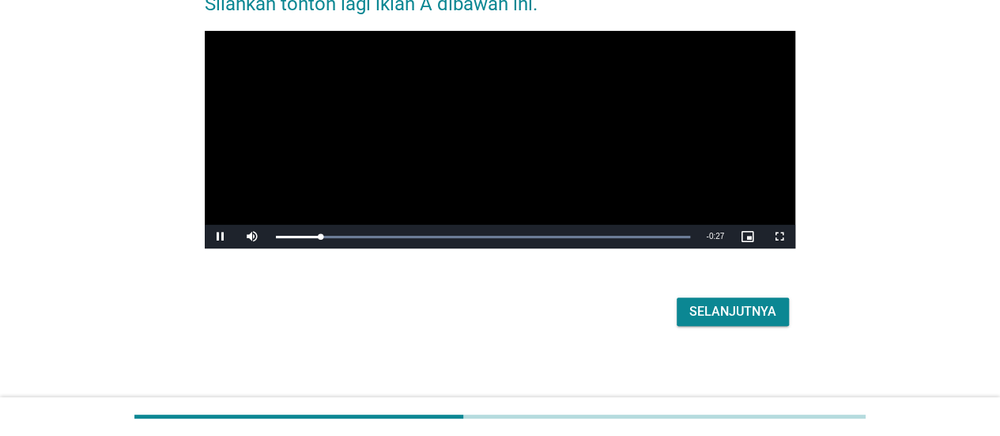
scroll to position [100, 0]
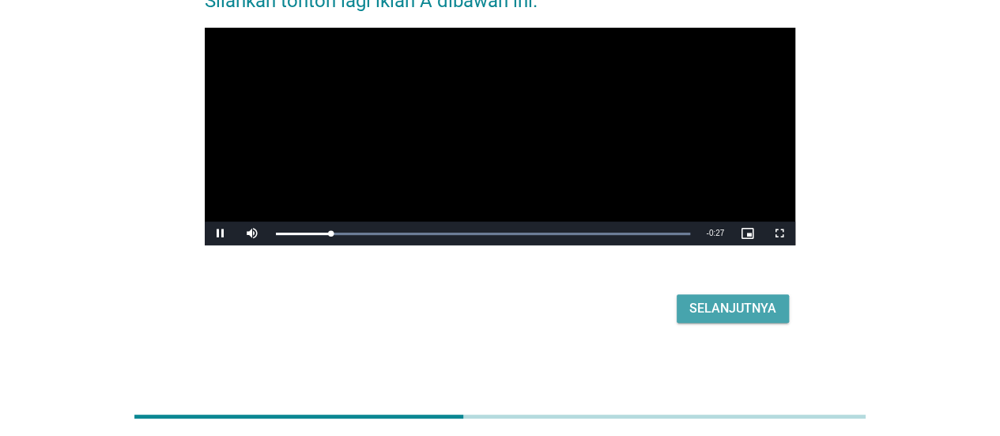
click at [714, 304] on div "Selanjutnya" at bounding box center [733, 308] width 87 height 19
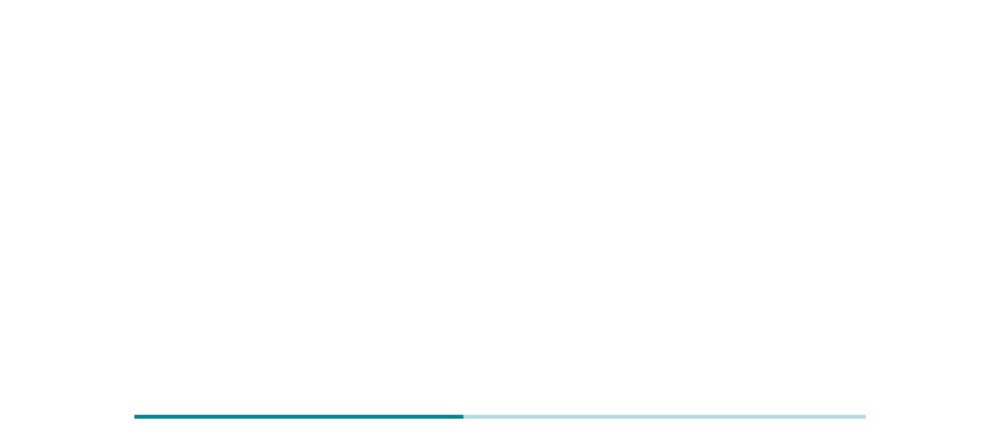
scroll to position [0, 0]
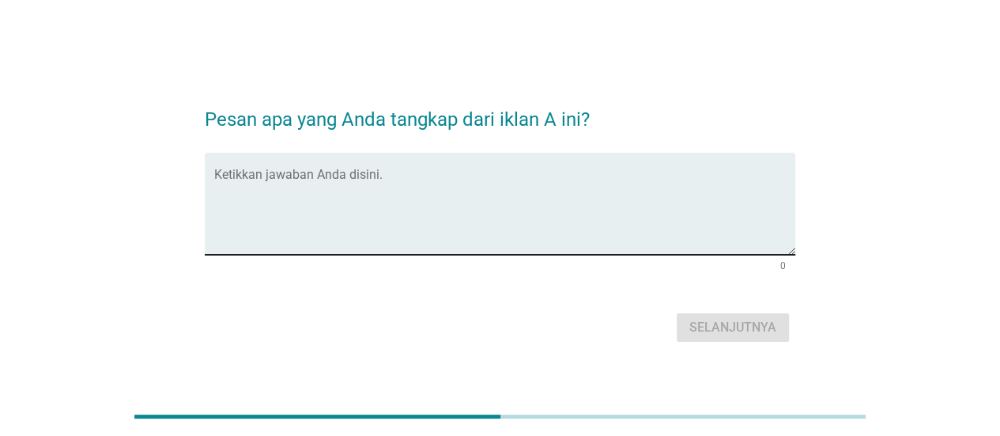
click at [370, 183] on textarea "Ketikkan jawaban Anda disini." at bounding box center [504, 213] width 581 height 83
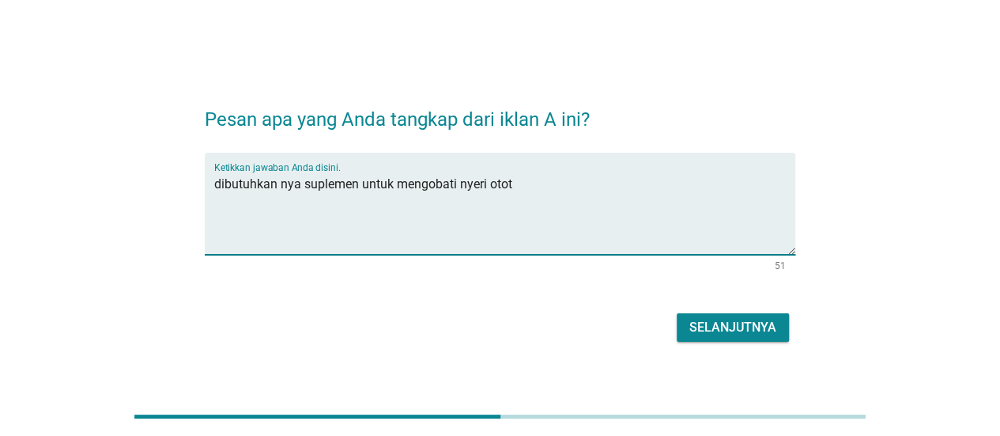
click at [460, 180] on textarea "dibutuhkan nya suplemen untuk mengobati nyeri otot" at bounding box center [504, 213] width 581 height 83
click at [532, 186] on textarea "dibutuhkan nya suplemen untuk mengobati nyeri otot" at bounding box center [504, 213] width 581 height 83
click at [459, 185] on textarea "dibutuhkan nya suplemen untuk mengobati nyeri otot" at bounding box center [504, 213] width 581 height 83
click at [539, 186] on textarea "dibutuhkan nya suplemen untuk mengobati nyeri otot" at bounding box center [504, 213] width 581 height 83
type textarea "dibutuhkan nya suplemen untuk mengobati nyeri otot. pengobatan dari dalam lebih…"
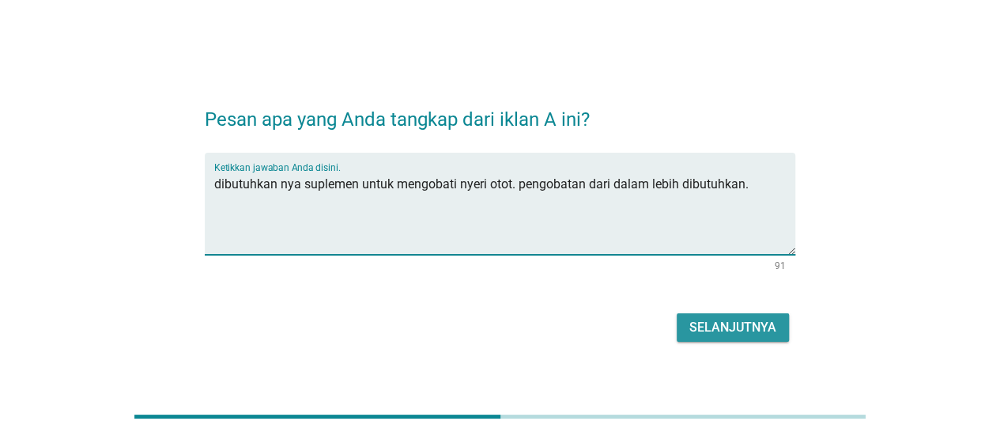
click at [751, 331] on div "Selanjutnya" at bounding box center [733, 327] width 87 height 19
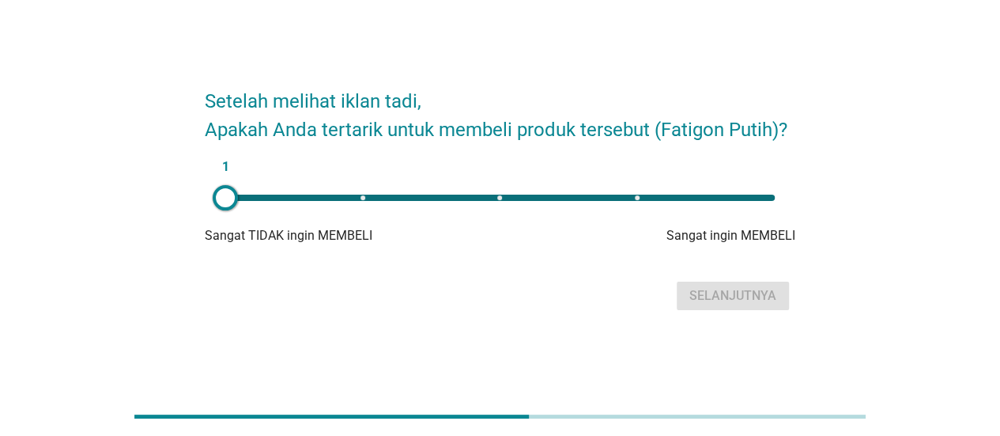
scroll to position [39, 0]
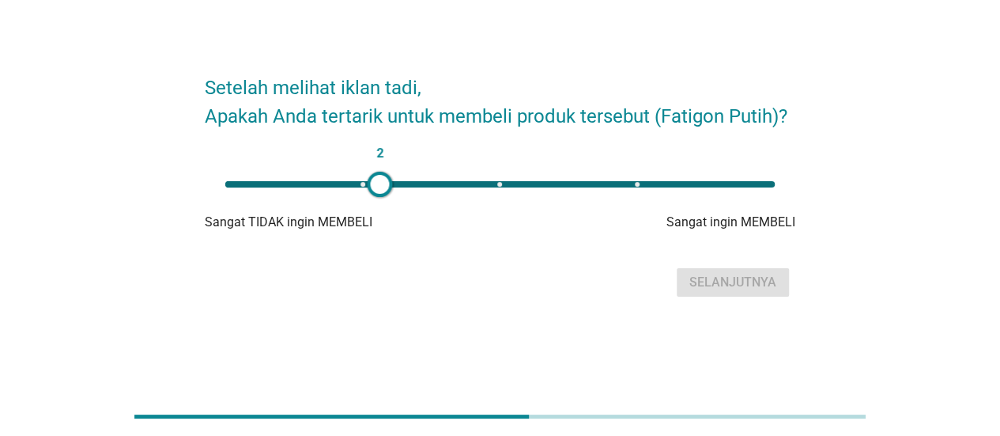
type input "3"
drag, startPoint x: 229, startPoint y: 184, endPoint x: 501, endPoint y: 180, distance: 272.1
click at [501, 180] on div at bounding box center [501, 184] width 25 height 25
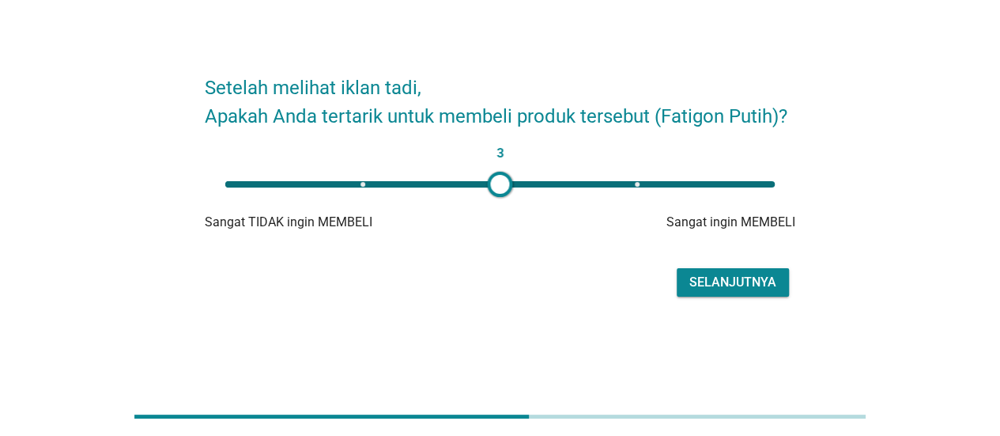
click at [748, 287] on div "Selanjutnya" at bounding box center [733, 282] width 87 height 19
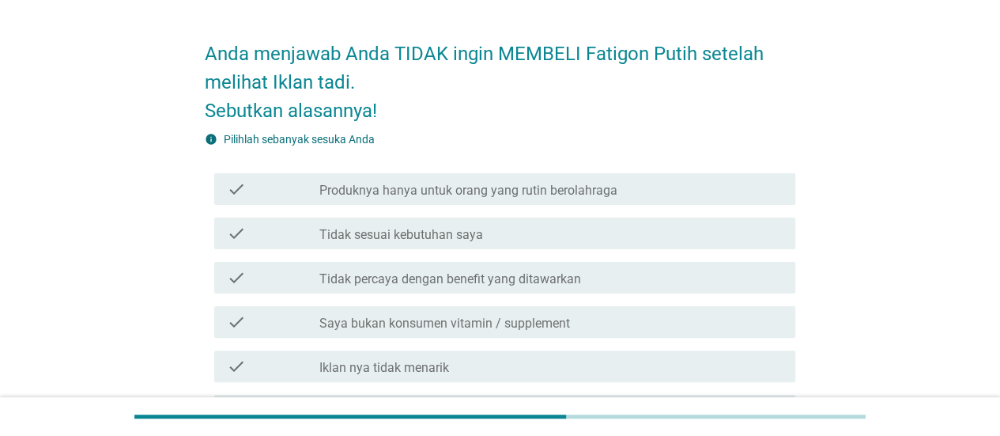
scroll to position [79, 0]
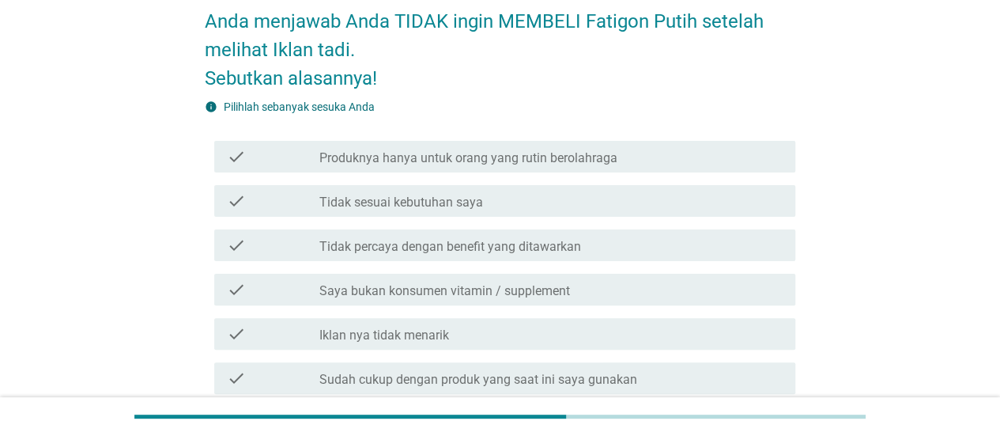
click at [512, 203] on div "check_box_outline_blank Tidak sesuai kebutuhan saya" at bounding box center [550, 200] width 463 height 19
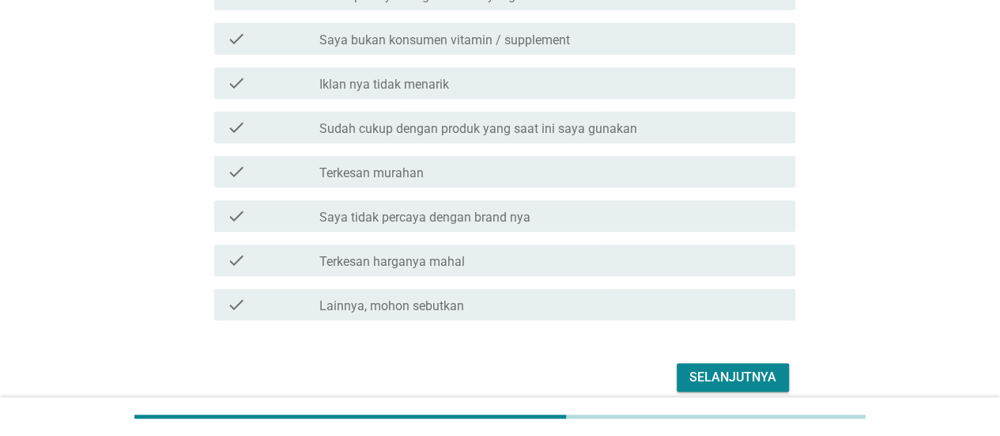
scroll to position [399, 0]
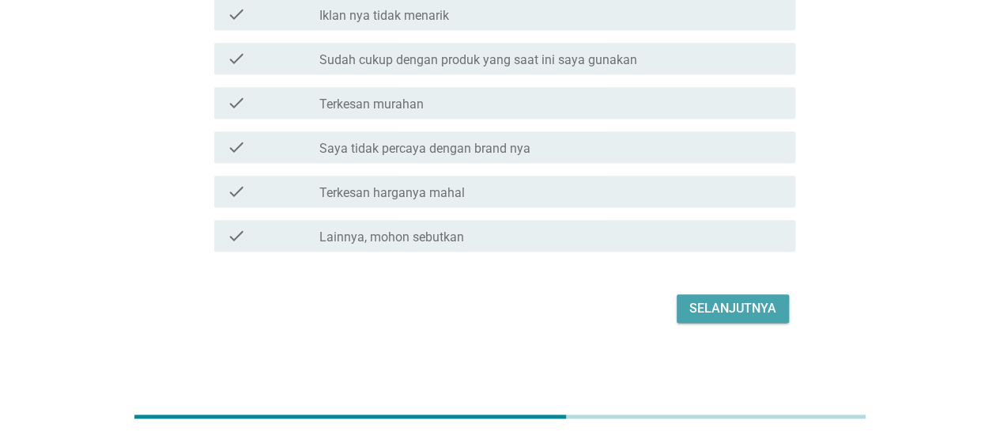
click at [727, 303] on div "Selanjutnya" at bounding box center [733, 308] width 87 height 19
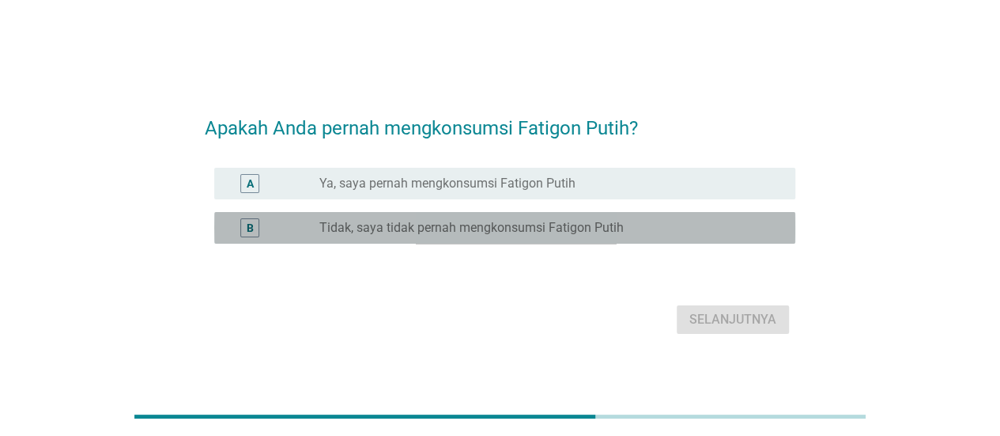
click at [503, 224] on label "Tidak, saya tidak pernah mengkonsumsi Fatigon Putih" at bounding box center [471, 228] width 304 height 16
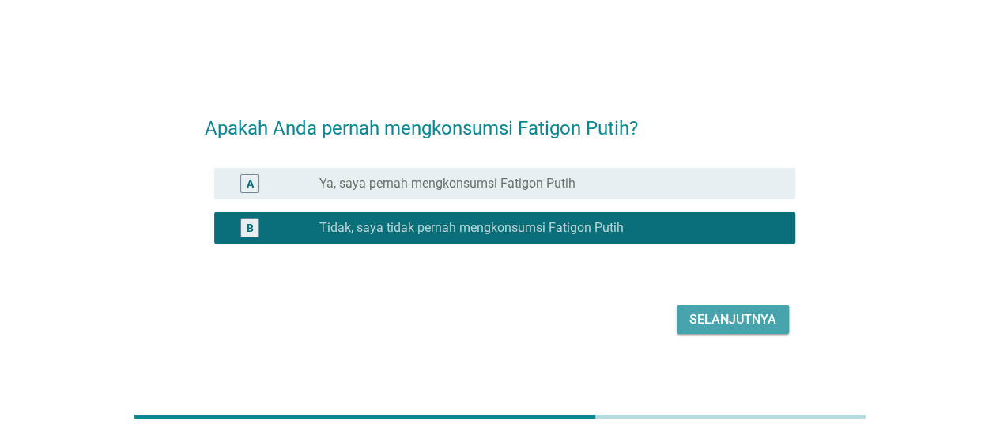
click at [737, 327] on div "Selanjutnya" at bounding box center [733, 319] width 87 height 19
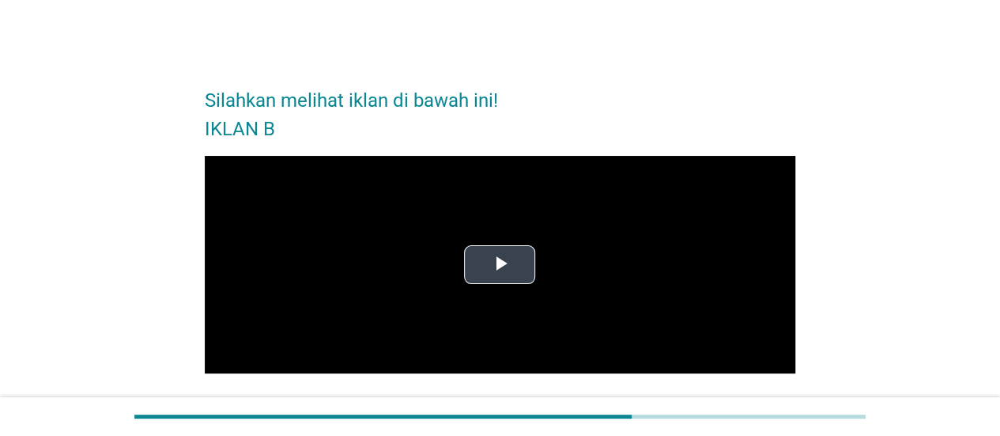
click at [500, 264] on span "Video Player" at bounding box center [500, 264] width 0 height 0
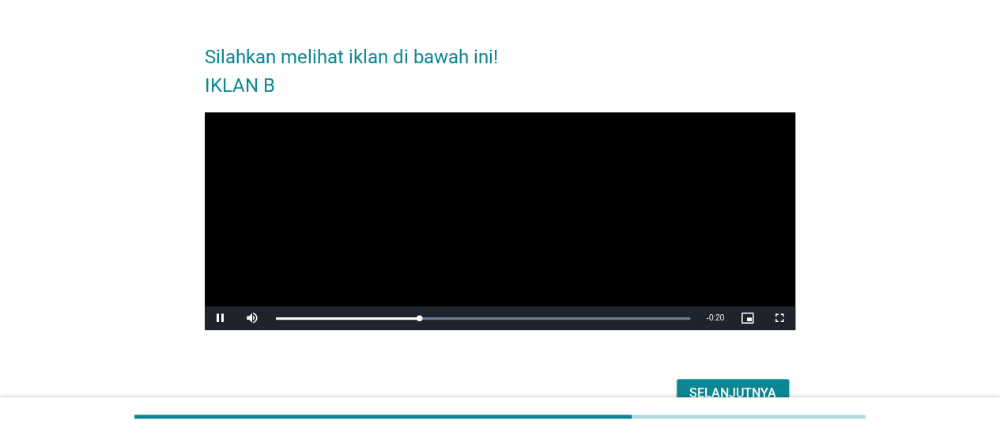
scroll to position [79, 0]
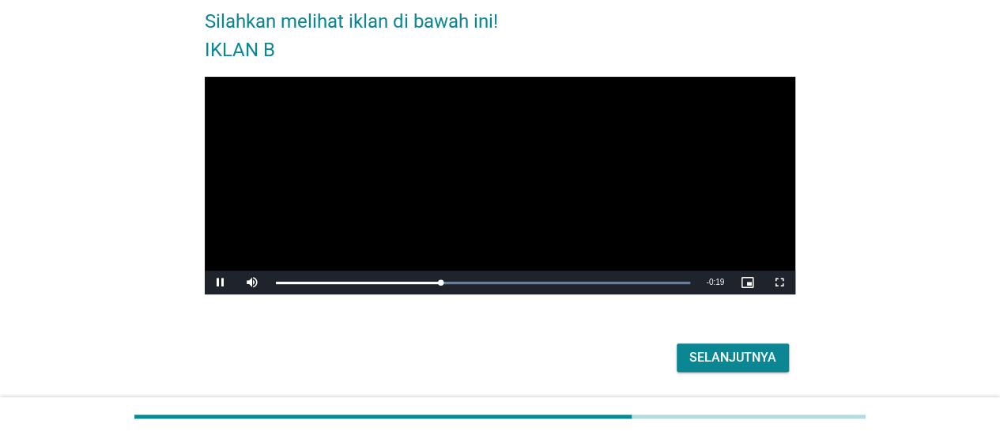
click at [743, 358] on div "Selanjutnya" at bounding box center [733, 357] width 87 height 19
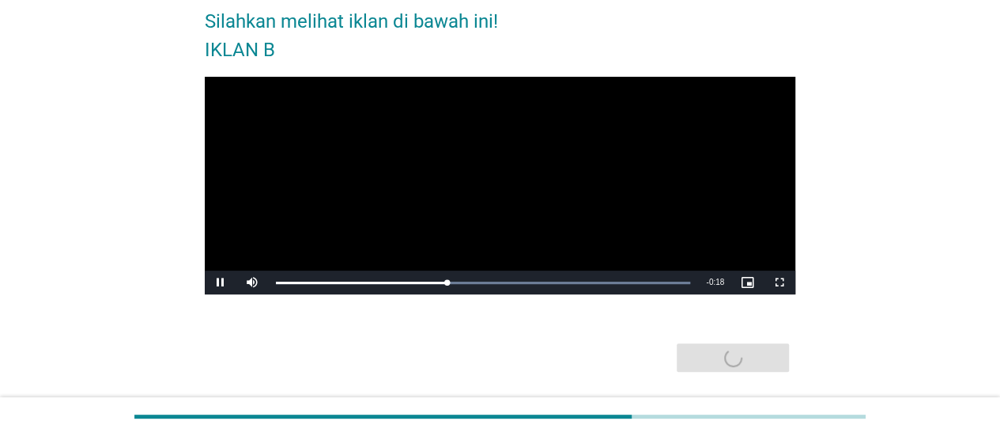
scroll to position [0, 0]
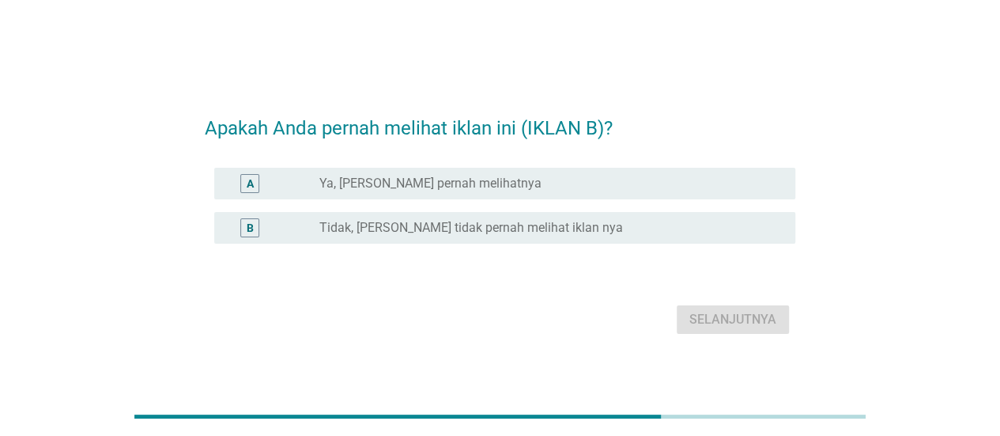
click at [497, 174] on div "radio_button_unchecked Ya, Saya yakin pernah melihatnya" at bounding box center [550, 183] width 463 height 19
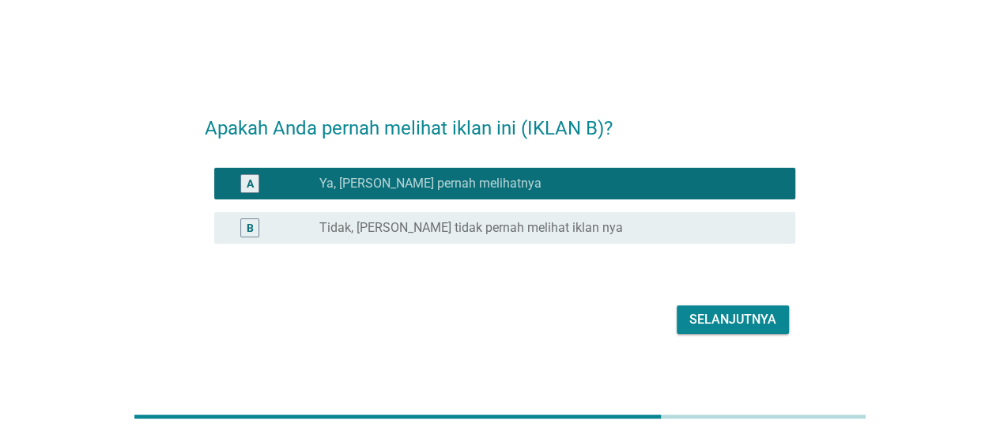
click at [766, 312] on div "Selanjutnya" at bounding box center [733, 319] width 87 height 19
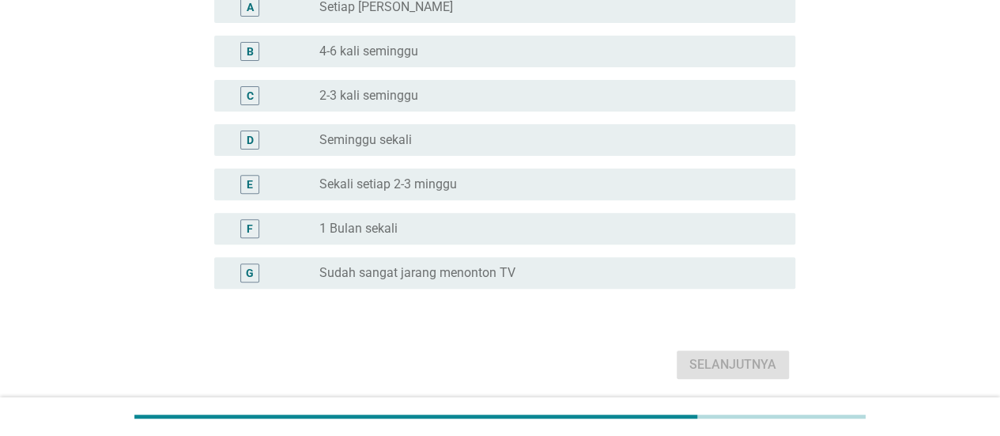
scroll to position [261, 0]
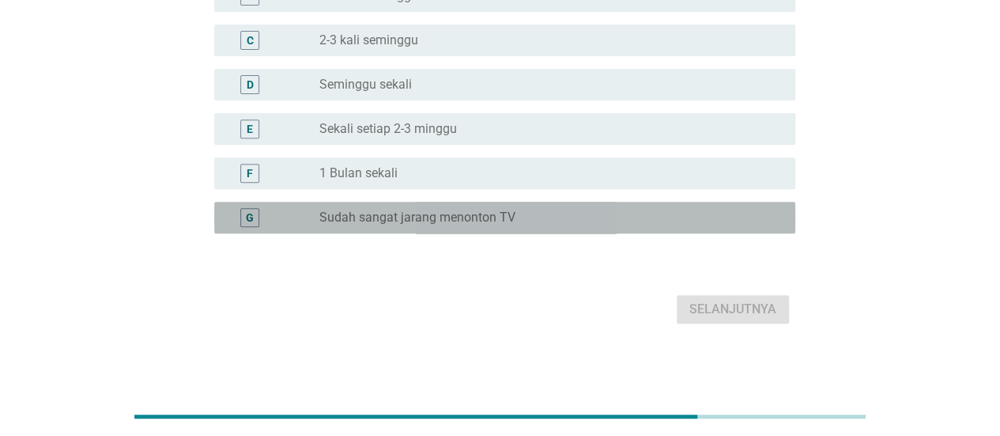
click at [499, 215] on label "Sudah sangat jarang menonton TV" at bounding box center [417, 218] width 196 height 16
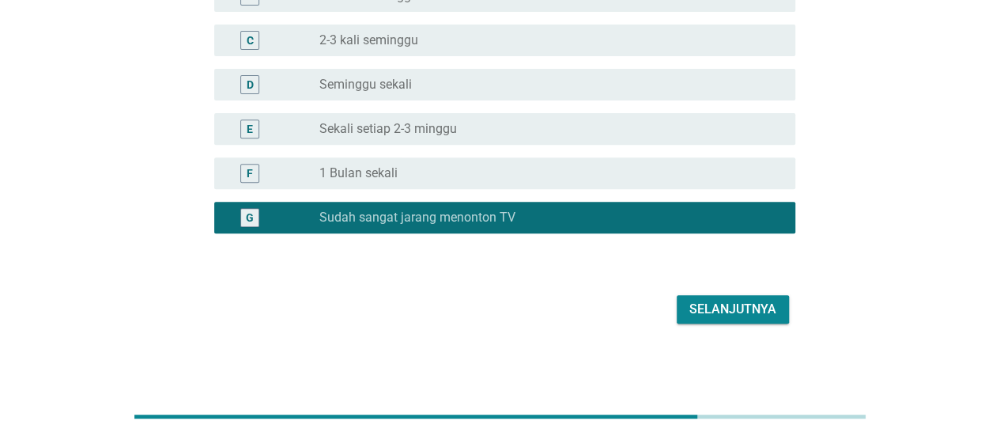
click at [718, 306] on div "Selanjutnya" at bounding box center [733, 309] width 87 height 19
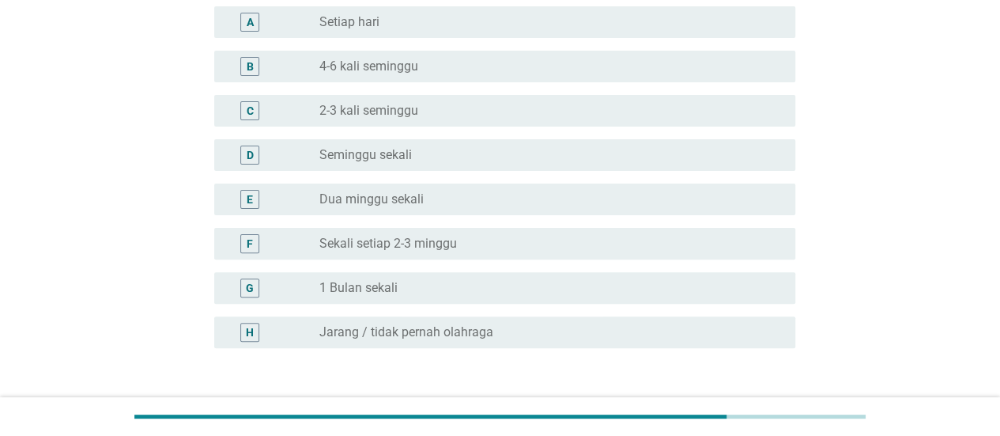
scroll to position [158, 0]
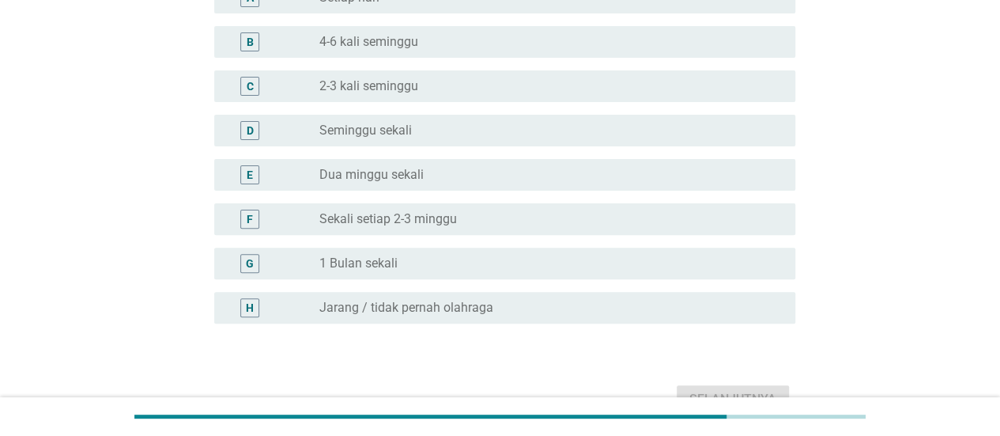
click at [433, 262] on div "radio_button_unchecked 1 Bulan sekali" at bounding box center [544, 263] width 451 height 16
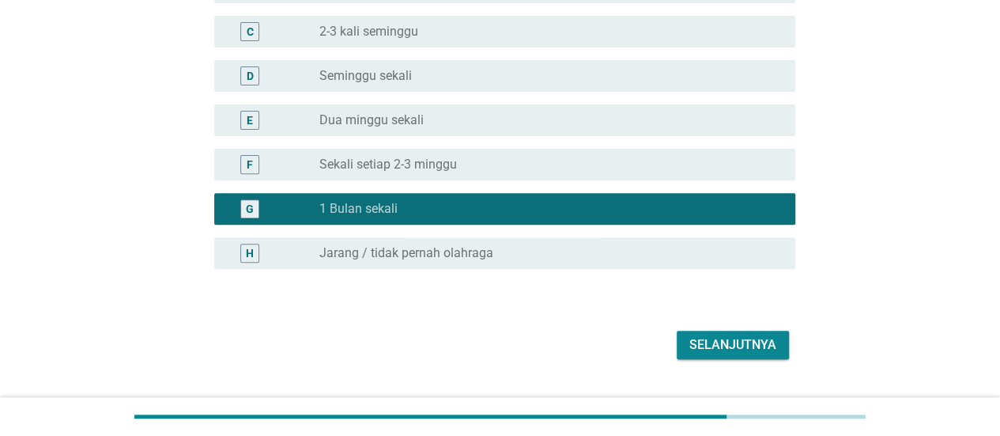
scroll to position [248, 0]
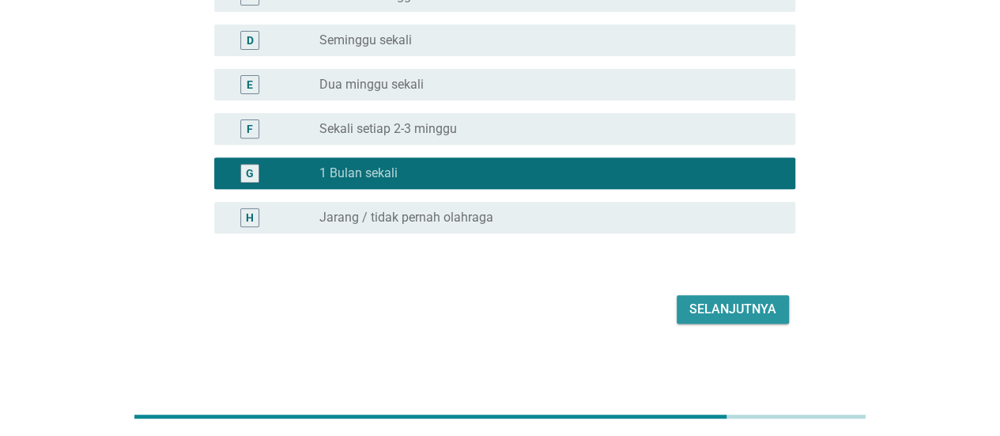
drag, startPoint x: 745, startPoint y: 303, endPoint x: 765, endPoint y: 281, distance: 30.2
click at [745, 304] on div "Selanjutnya" at bounding box center [733, 309] width 87 height 19
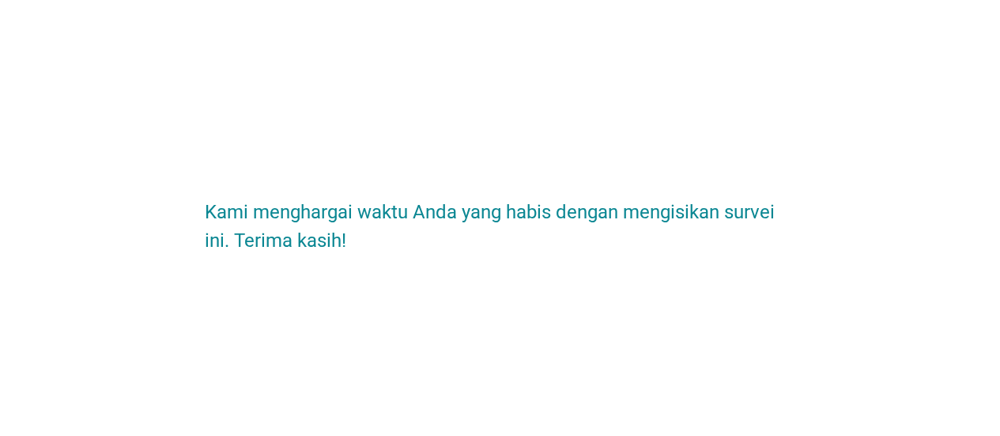
scroll to position [0, 0]
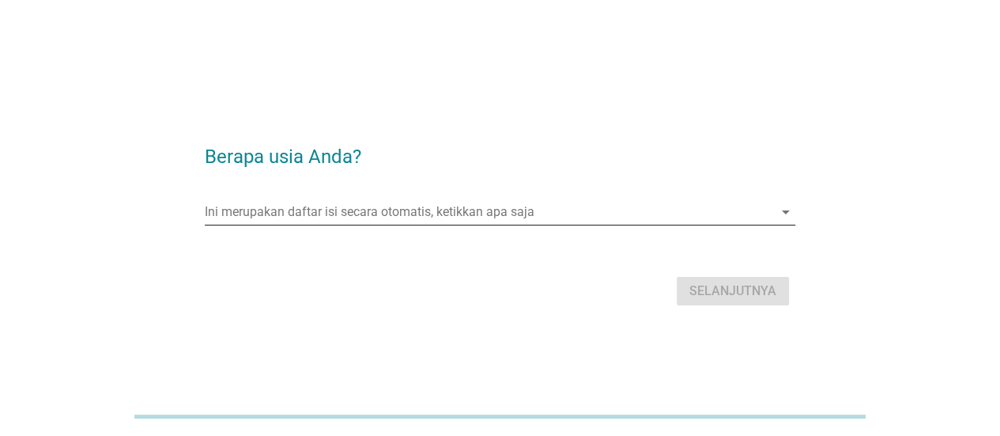
click at [405, 216] on input "Ini merupakan daftar isi secara otomatis, ketikkan apa saja" at bounding box center [489, 211] width 569 height 25
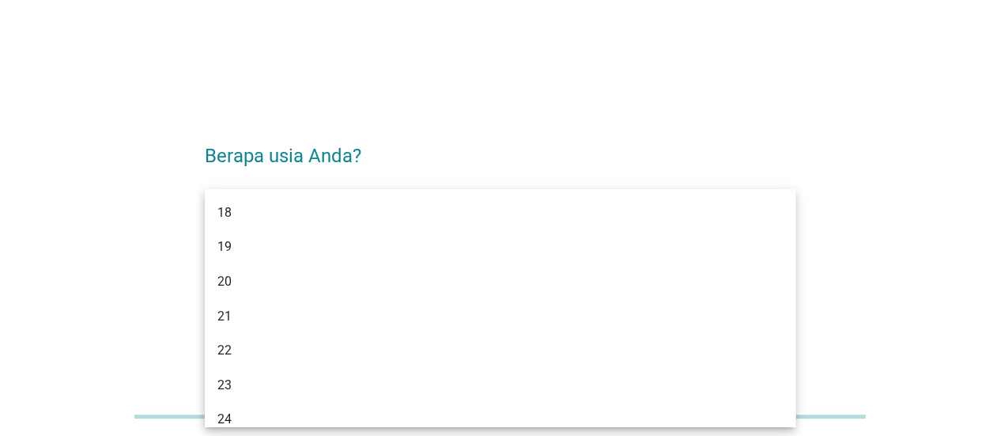
click at [775, 43] on div "Berapa usia Anda? Ini merupakan daftar isi secara otomatis, ketikkan apa saja a…" at bounding box center [500, 218] width 1000 height 436
